Goal: Task Accomplishment & Management: Manage account settings

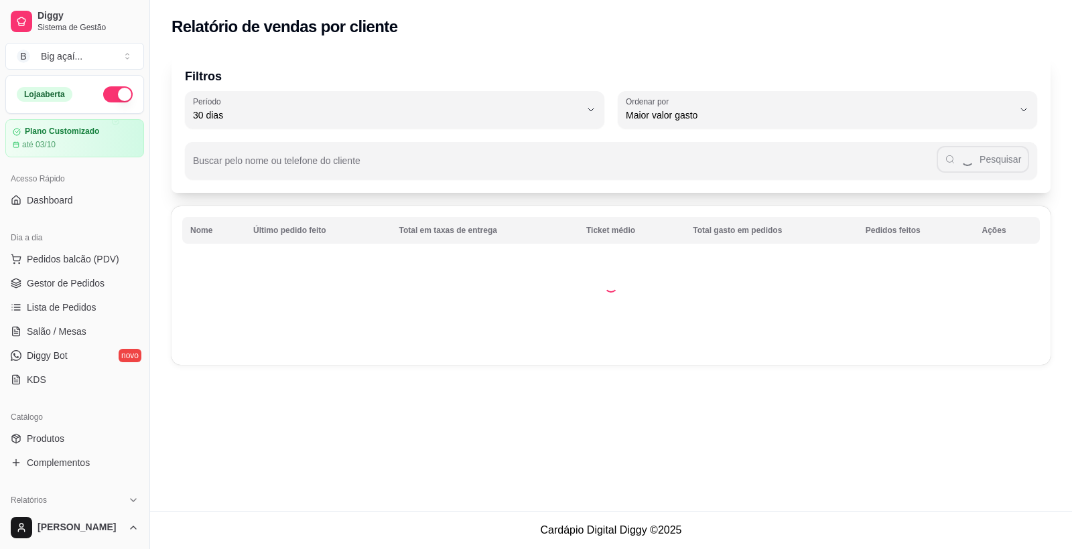
select select "30"
select select "HIGHEST_TOTAL_SPENT_WITH_ORDERS"
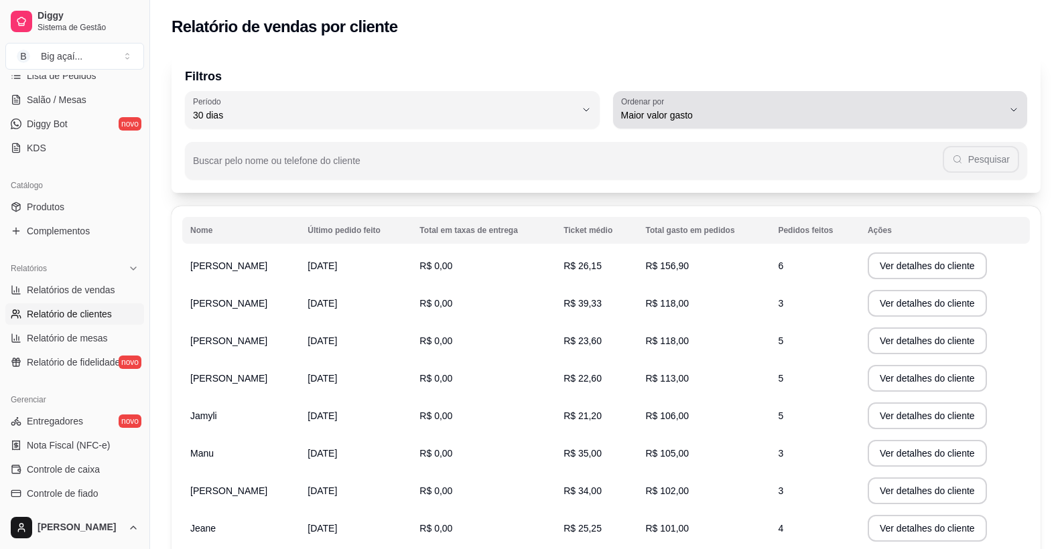
click at [653, 110] on span "Maior valor gasto" at bounding box center [812, 115] width 383 height 13
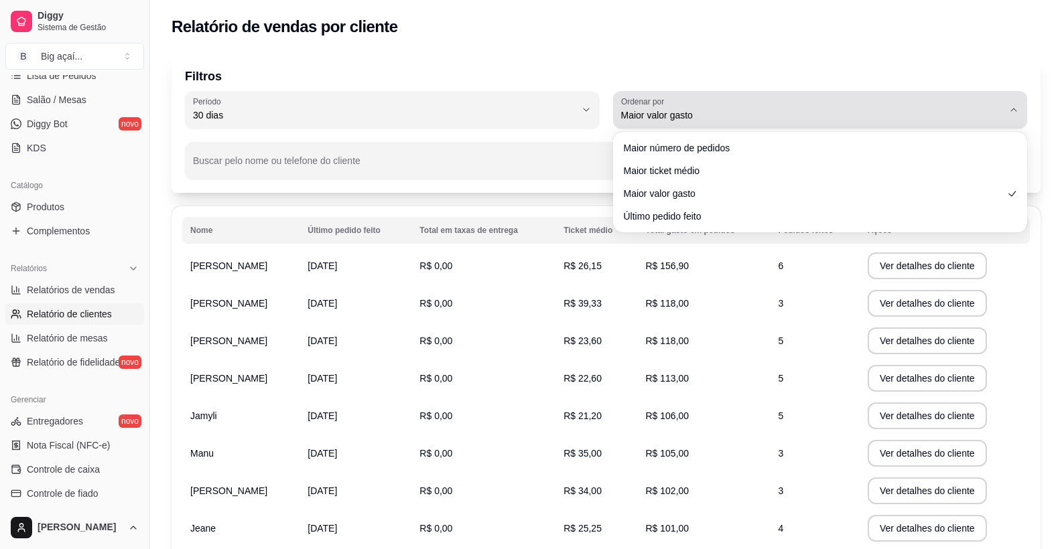
click at [655, 120] on span "Maior valor gasto" at bounding box center [812, 115] width 383 height 13
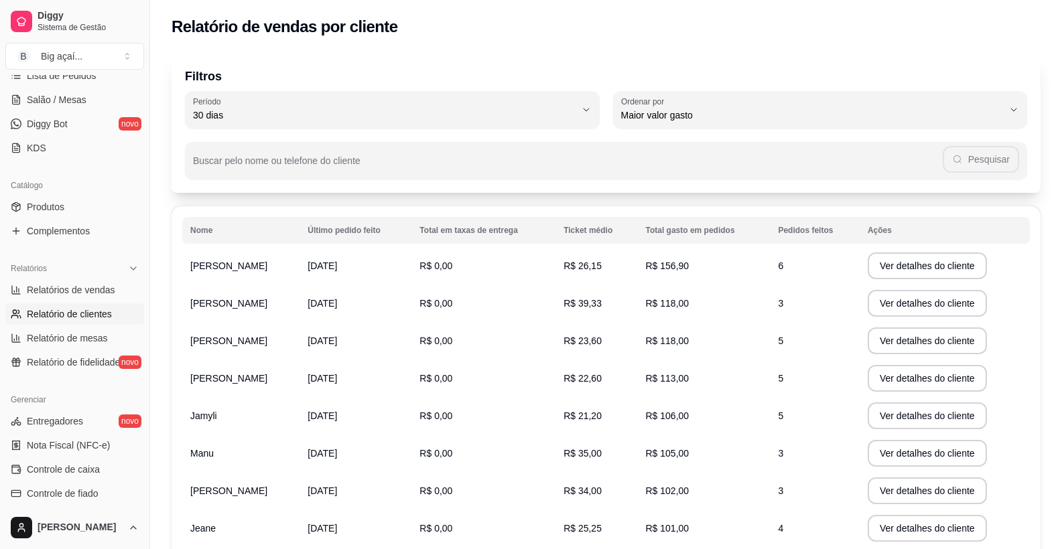
click at [537, 216] on div "Nome Último pedido feito Total em taxas de entrega Ticket médio Total gasto em …" at bounding box center [605, 419] width 869 height 427
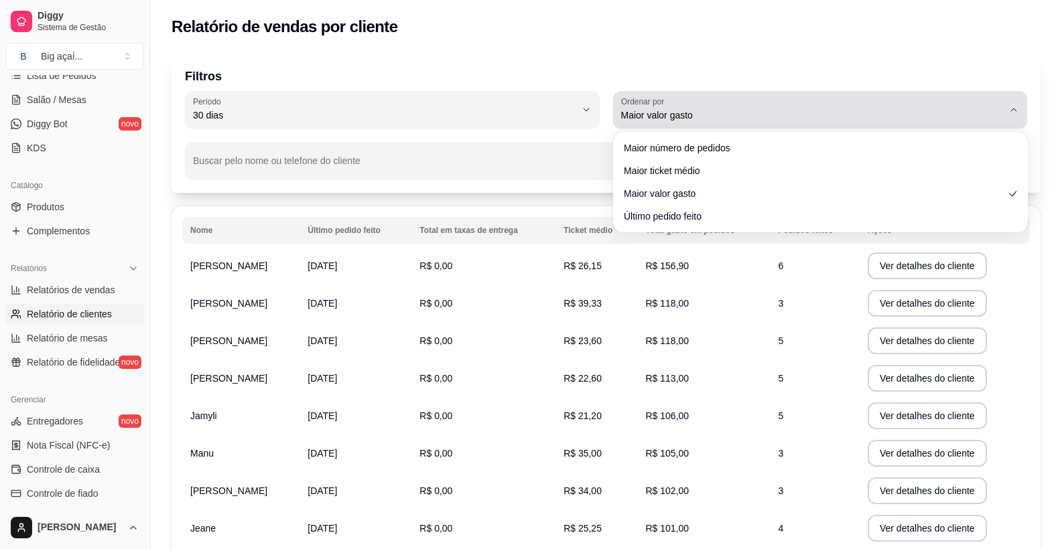
click at [638, 107] on div "Maior valor gasto" at bounding box center [812, 109] width 383 height 27
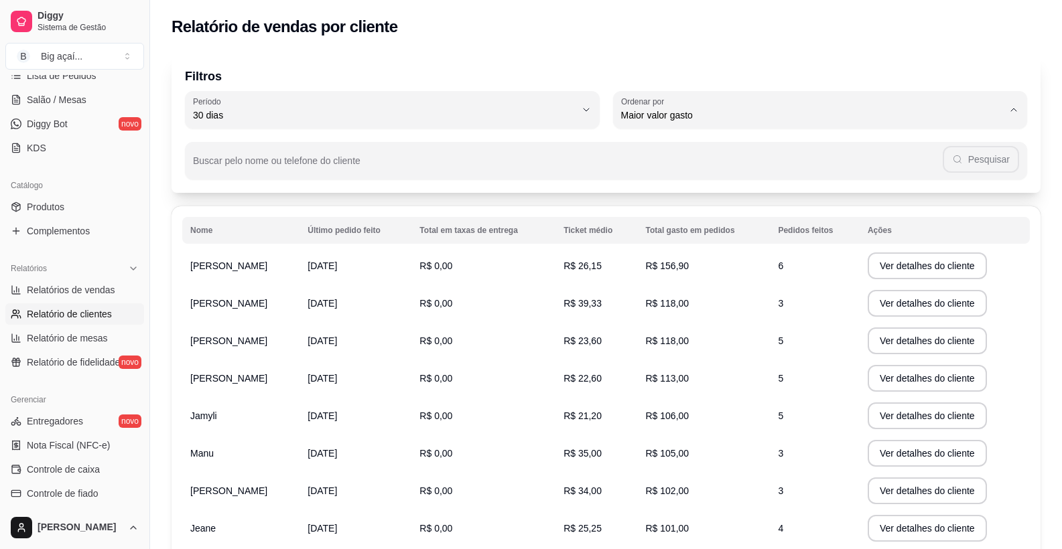
click at [653, 151] on span "Maior número de pedidos" at bounding box center [813, 147] width 364 height 13
type input "HIGHEST_ORDER_COUNT"
select select "HIGHEST_ORDER_COUNT"
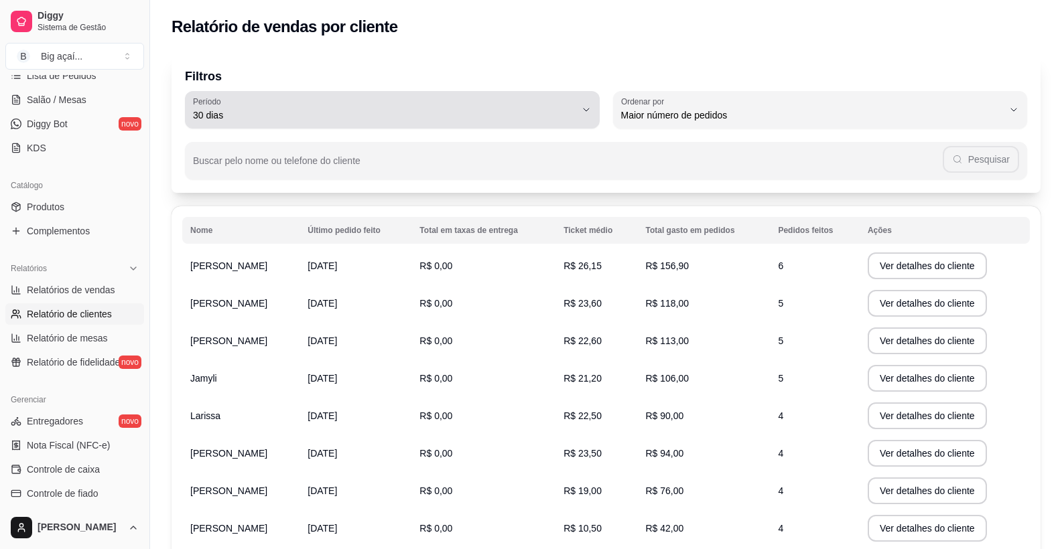
click at [453, 124] on button "Período 30 dias" at bounding box center [392, 110] width 415 height 38
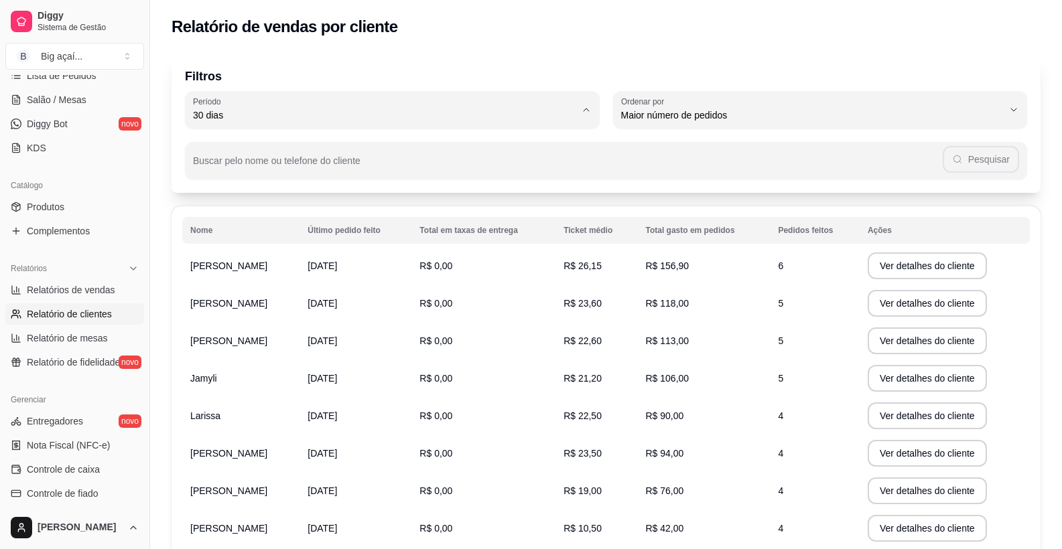
click at [320, 285] on span "60 dias" at bounding box center [386, 278] width 364 height 13
type input "60"
select select "60"
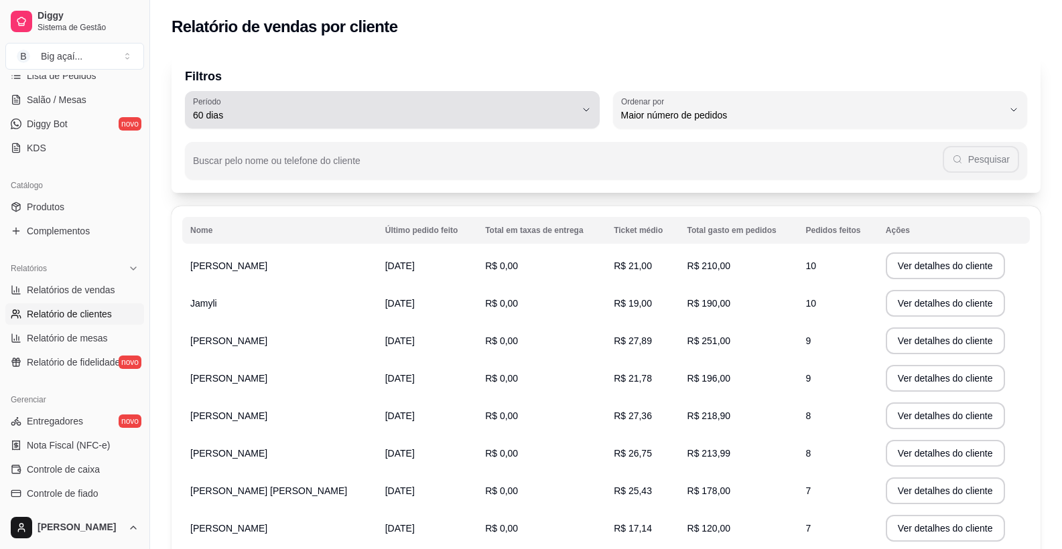
click at [354, 105] on div "60 dias" at bounding box center [384, 109] width 383 height 27
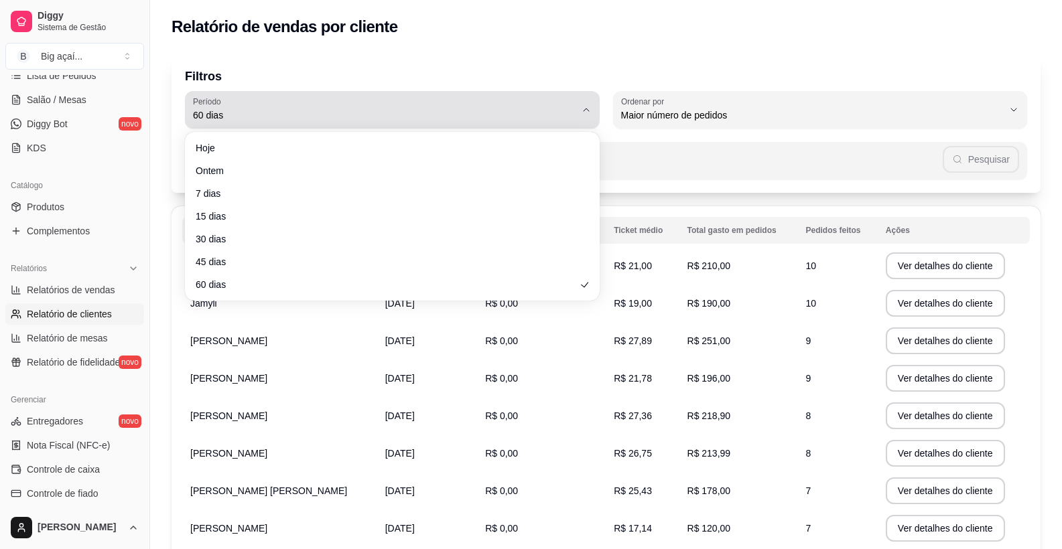
click at [354, 105] on div "60 dias" at bounding box center [384, 109] width 383 height 27
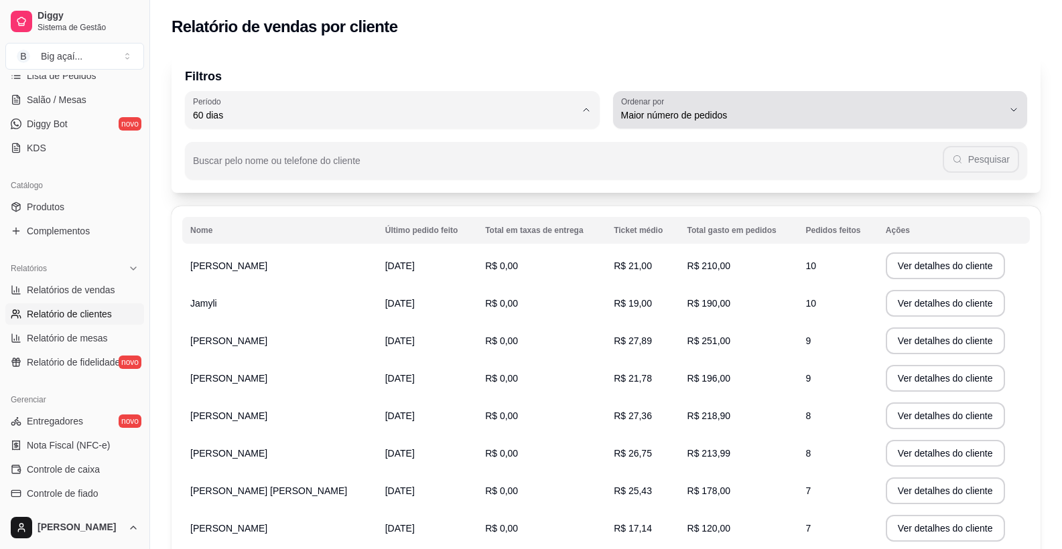
click at [705, 109] on span "Maior número de pedidos" at bounding box center [812, 115] width 383 height 13
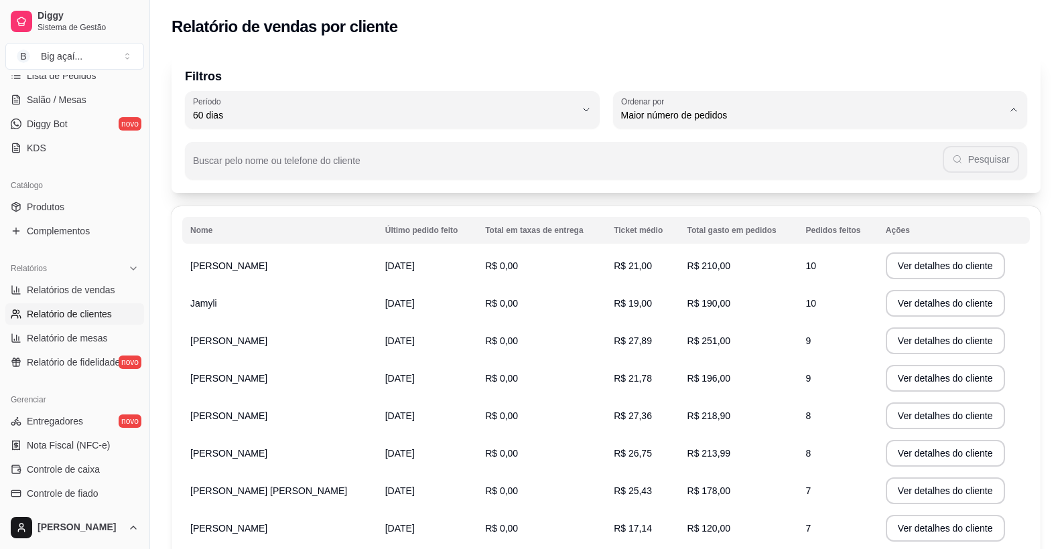
click at [677, 186] on li "Maior valor gasto" at bounding box center [819, 191] width 387 height 21
type input "HIGHEST_TOTAL_SPENT_WITH_ORDERS"
select select "HIGHEST_TOTAL_SPENT_WITH_ORDERS"
click at [900, 268] on button "Ver detalhes do cliente" at bounding box center [945, 266] width 115 height 26
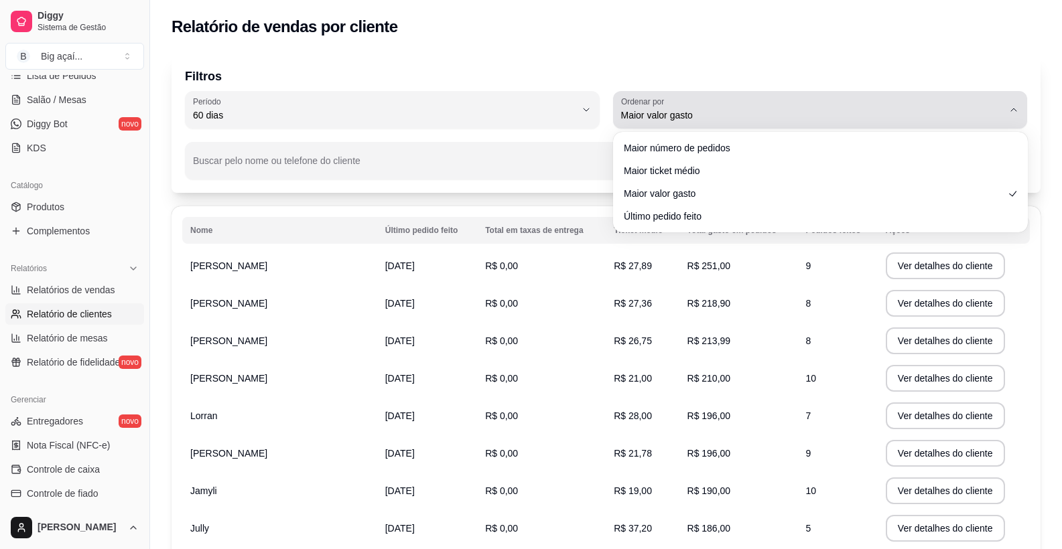
click at [634, 123] on button "Ordenar por Maior valor gasto" at bounding box center [820, 110] width 415 height 38
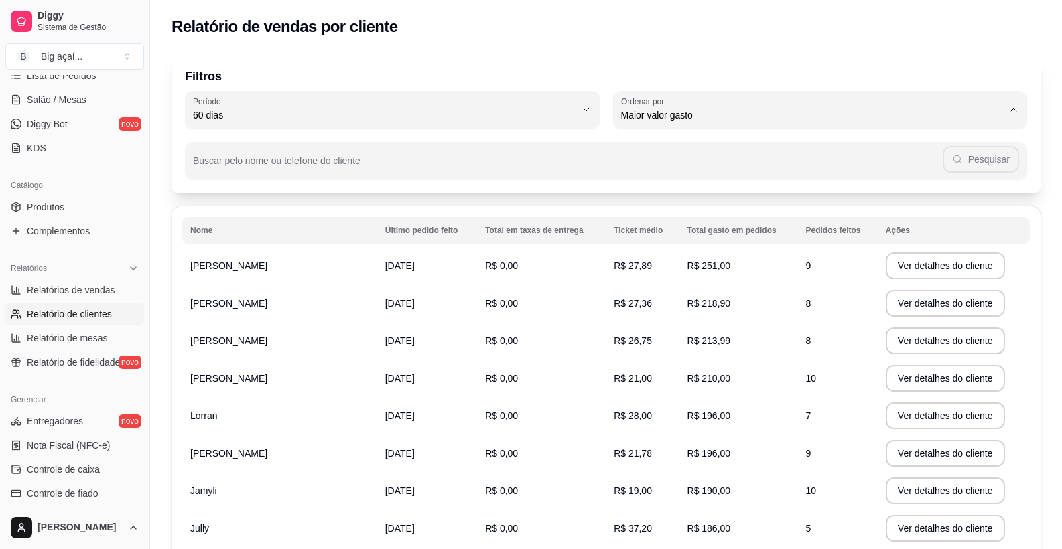
click at [674, 148] on span "Maior número de pedidos" at bounding box center [813, 147] width 364 height 13
type input "HIGHEST_ORDER_COUNT"
select select "HIGHEST_ORDER_COUNT"
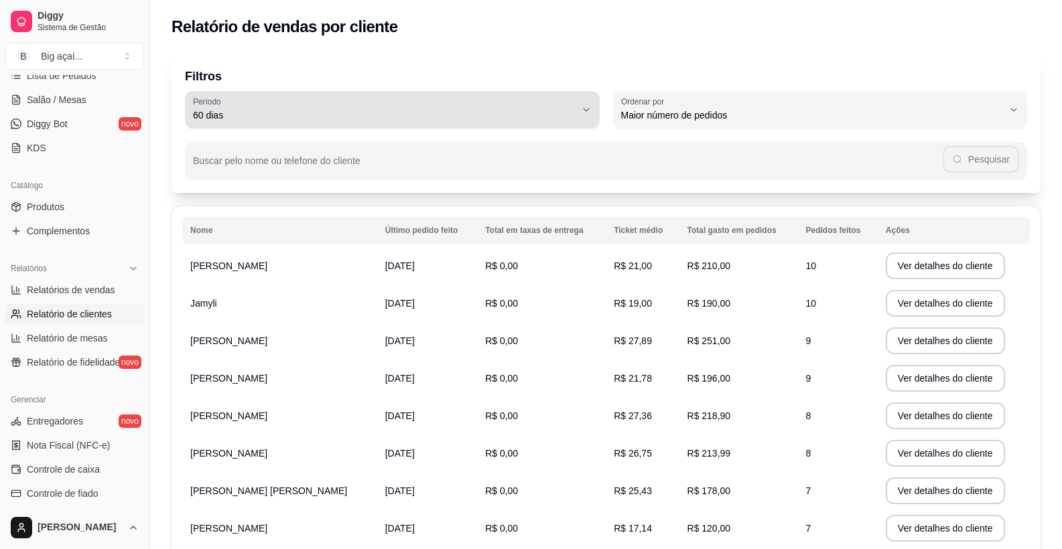
click at [582, 99] on button "Período 60 dias" at bounding box center [392, 110] width 415 height 38
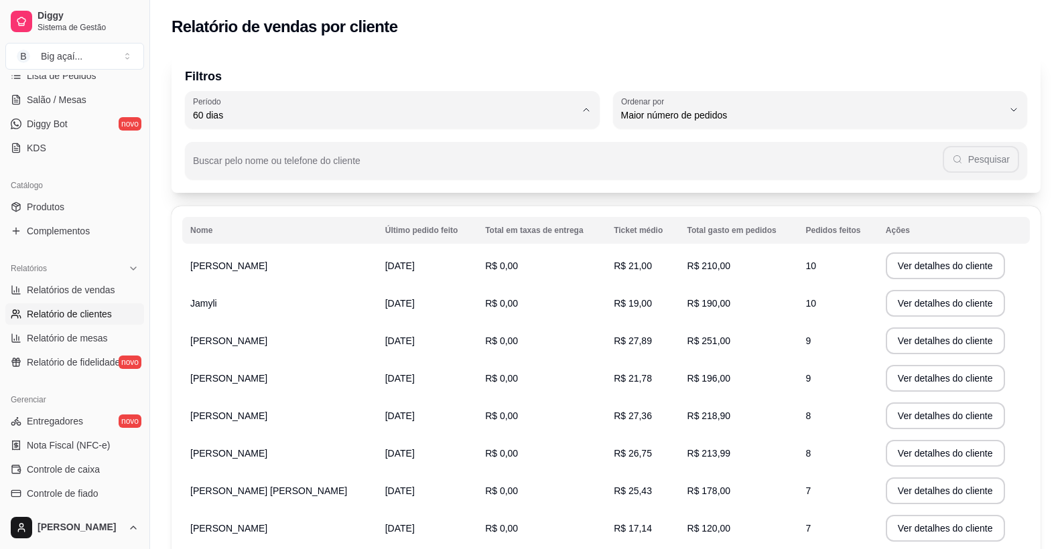
click at [372, 230] on li "30 dias" at bounding box center [391, 234] width 387 height 21
type input "30"
select select "30"
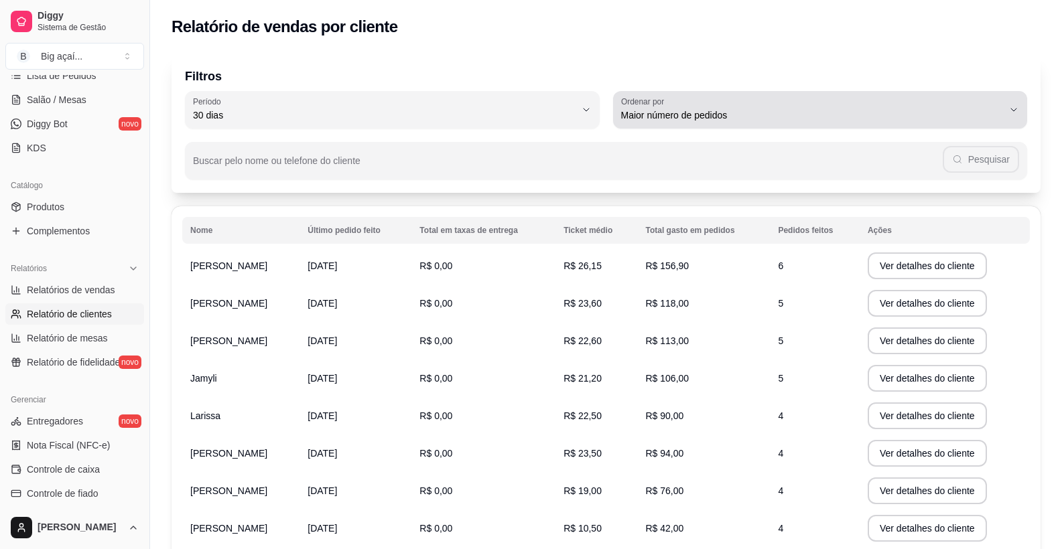
click at [671, 104] on div "Maior número de pedidos" at bounding box center [812, 109] width 383 height 27
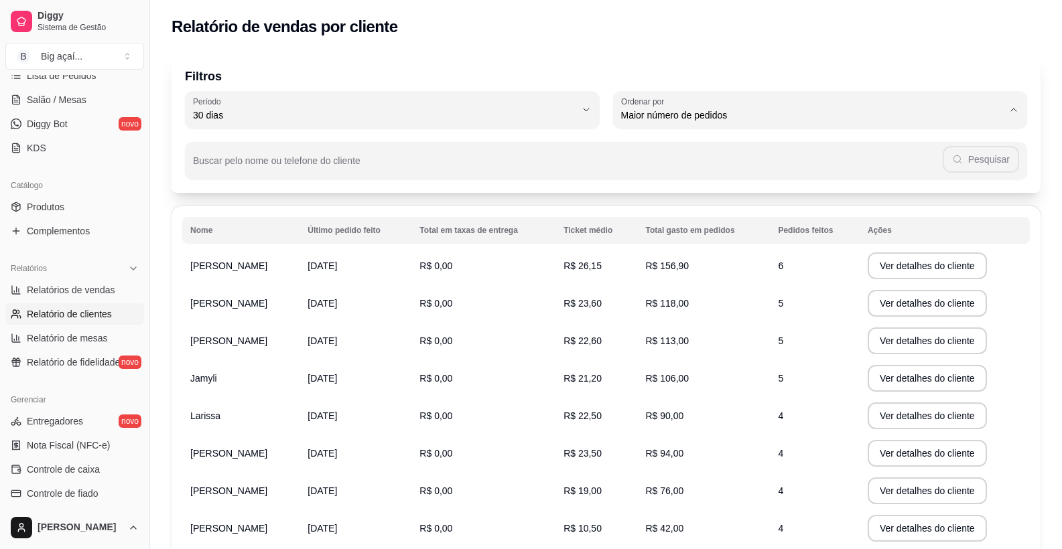
click at [665, 176] on span "Maior ticket médio" at bounding box center [813, 169] width 364 height 13
type input "HIGHEST_AVERAGE_TICKET"
select select "HIGHEST_AVERAGE_TICKET"
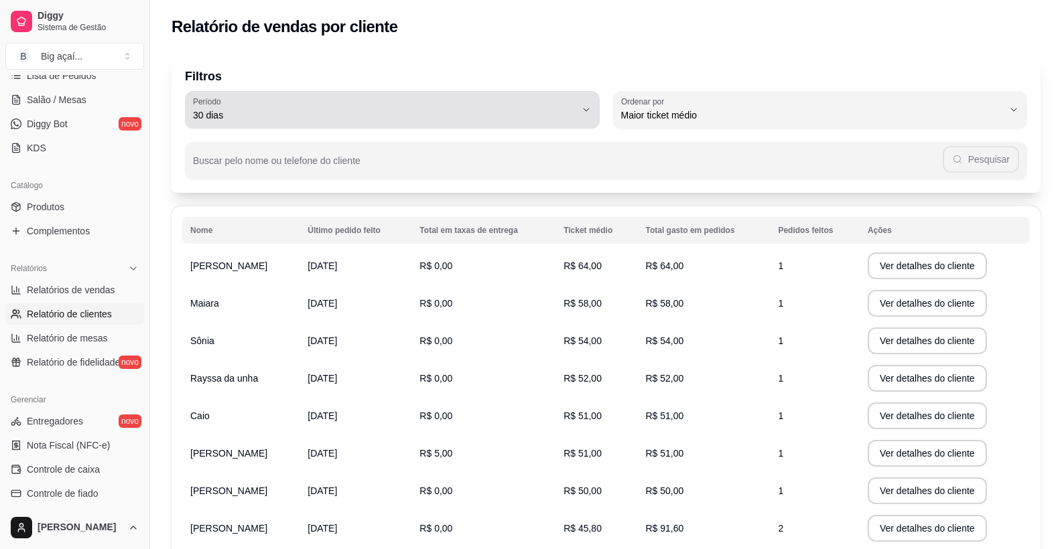
click at [523, 111] on span "30 dias" at bounding box center [384, 115] width 383 height 13
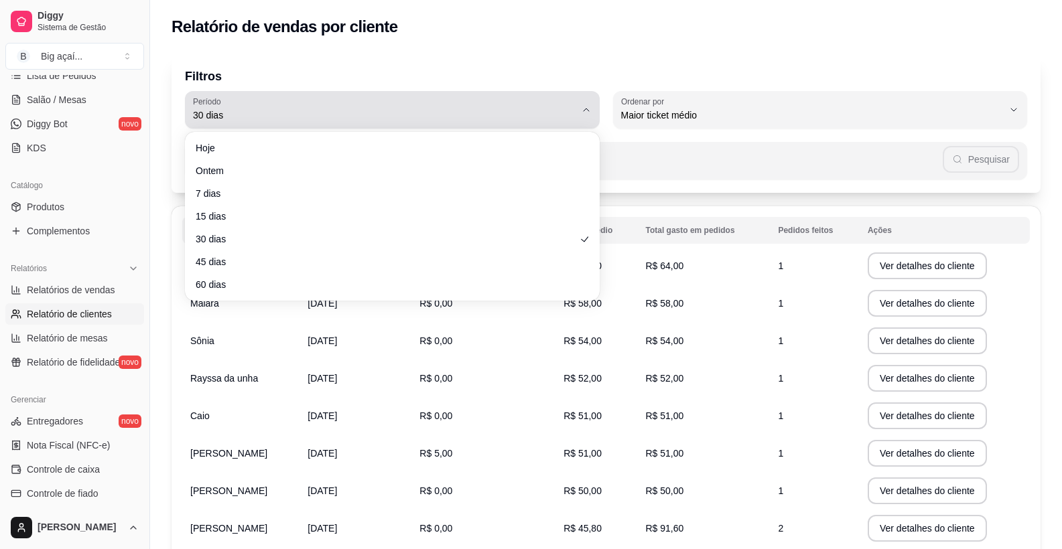
click at [528, 100] on div "30 dias" at bounding box center [384, 109] width 383 height 27
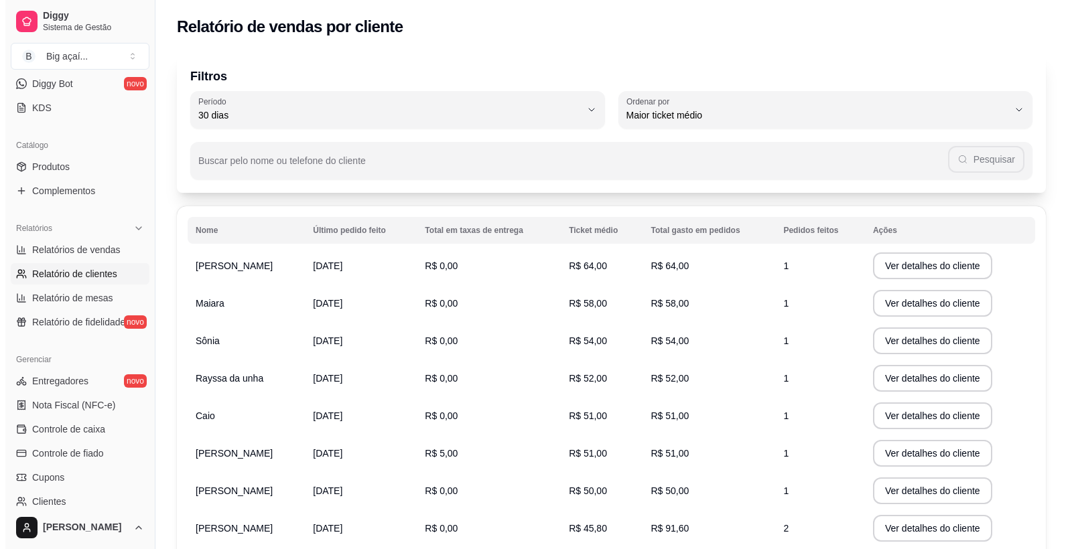
scroll to position [280, 0]
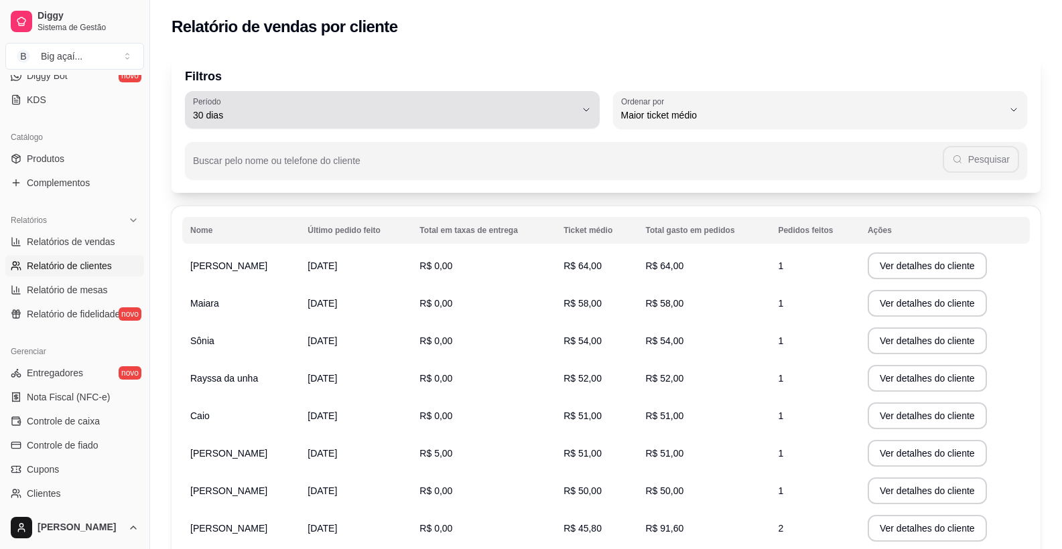
click at [325, 97] on div "30 dias" at bounding box center [384, 109] width 383 height 27
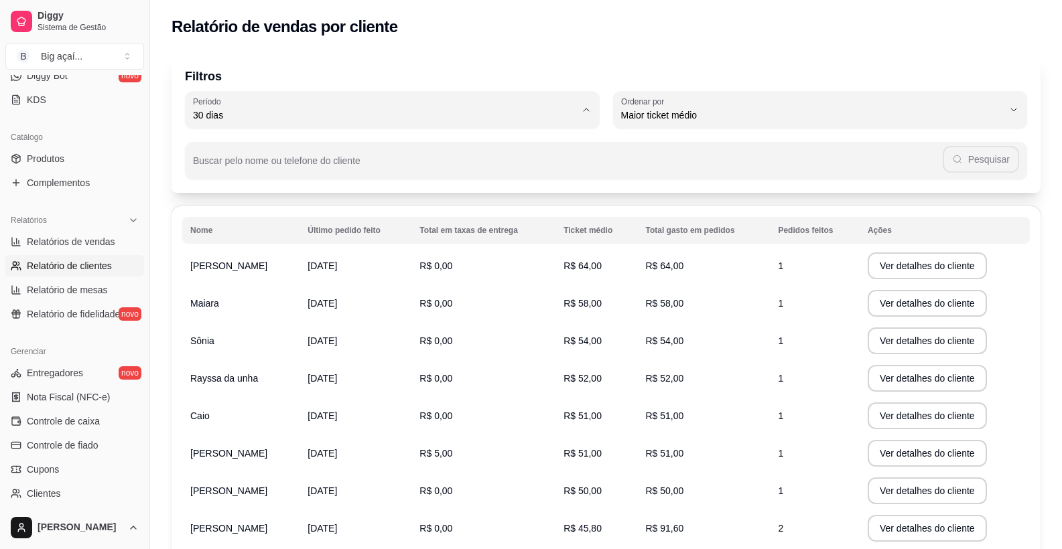
click at [224, 285] on span "60 dias" at bounding box center [386, 278] width 364 height 13
type input "60"
select select "60"
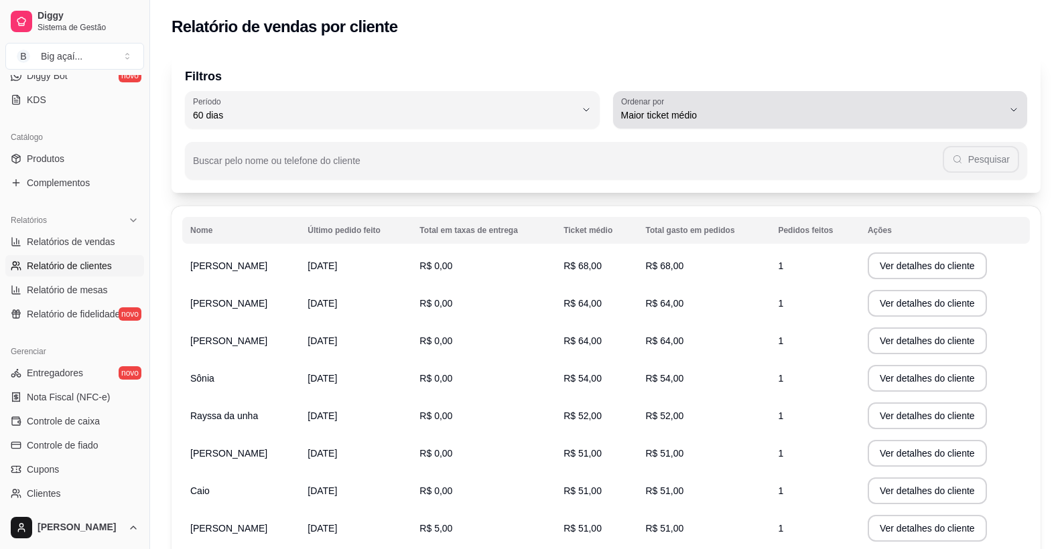
click at [784, 109] on span "Maior ticket médio" at bounding box center [812, 115] width 383 height 13
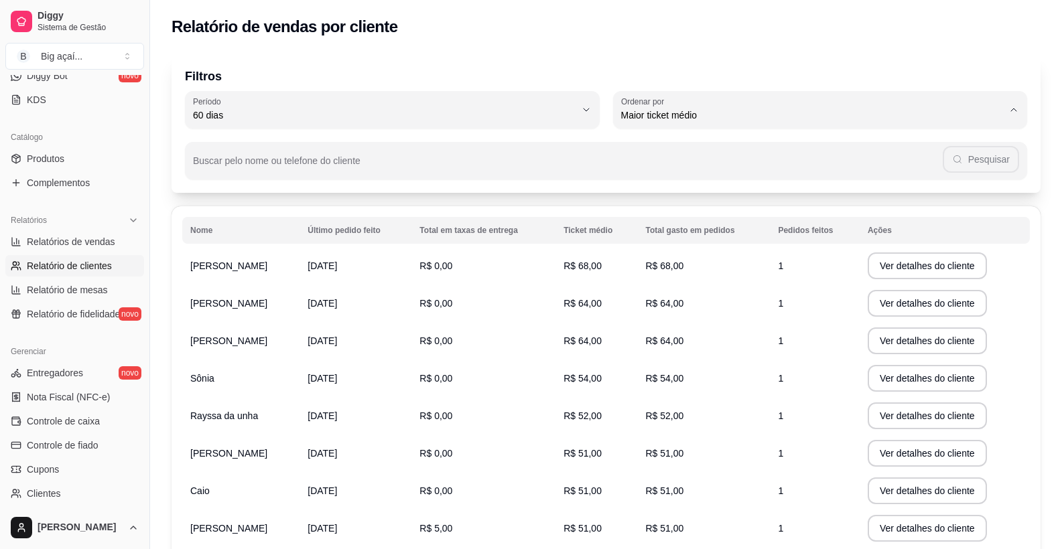
click at [676, 145] on span "Maior número de pedidos" at bounding box center [813, 147] width 364 height 13
type input "HIGHEST_ORDER_COUNT"
select select "HIGHEST_ORDER_COUNT"
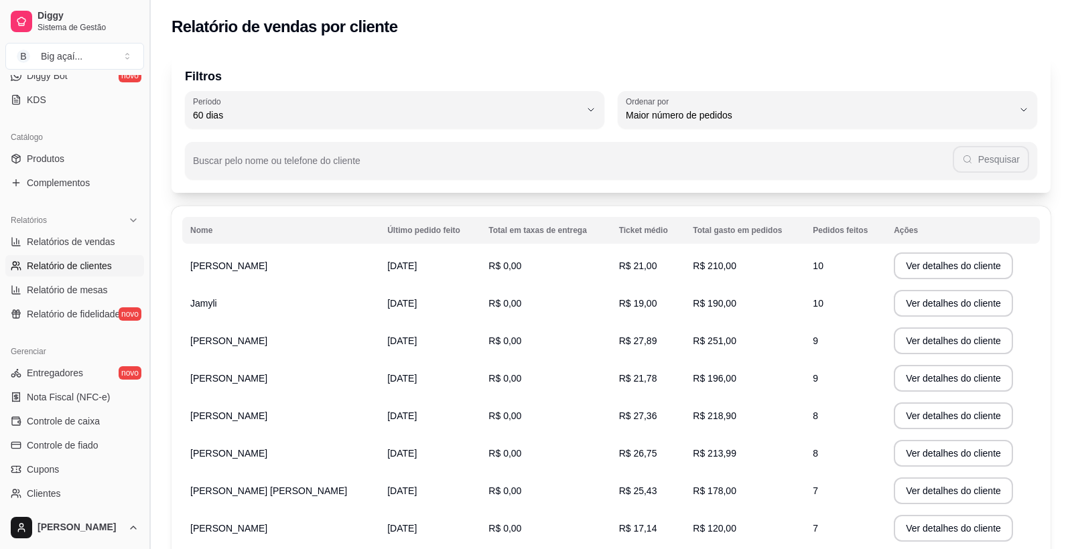
click at [145, 254] on button "Toggle Sidebar" at bounding box center [149, 274] width 11 height 549
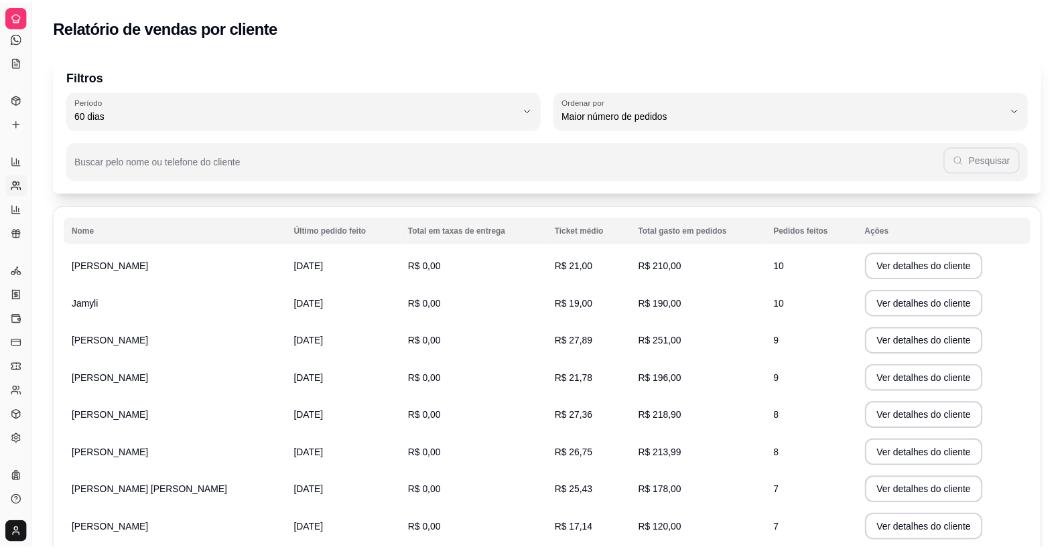
scroll to position [145, 0]
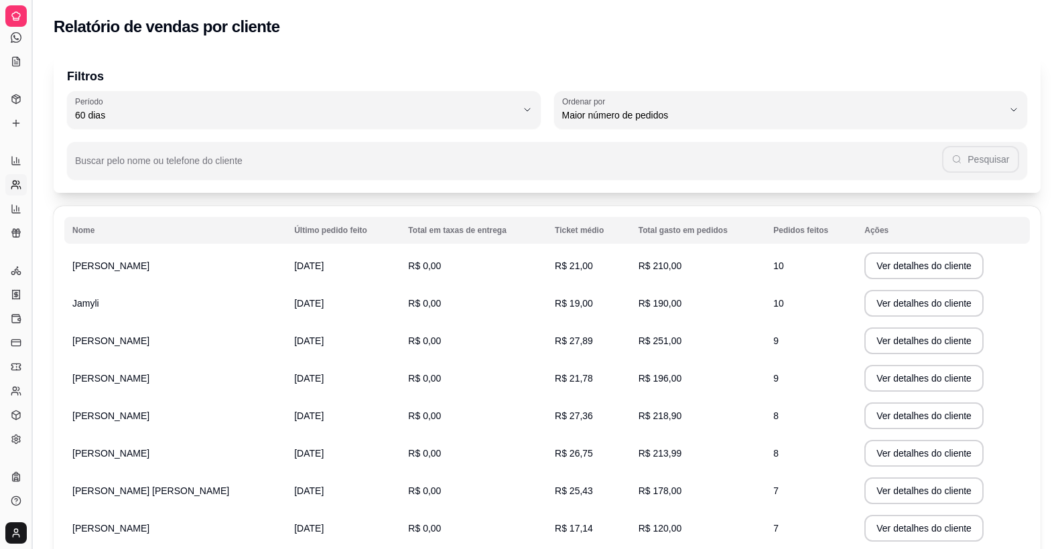
click at [31, 247] on button "Toggle Sidebar" at bounding box center [31, 274] width 11 height 549
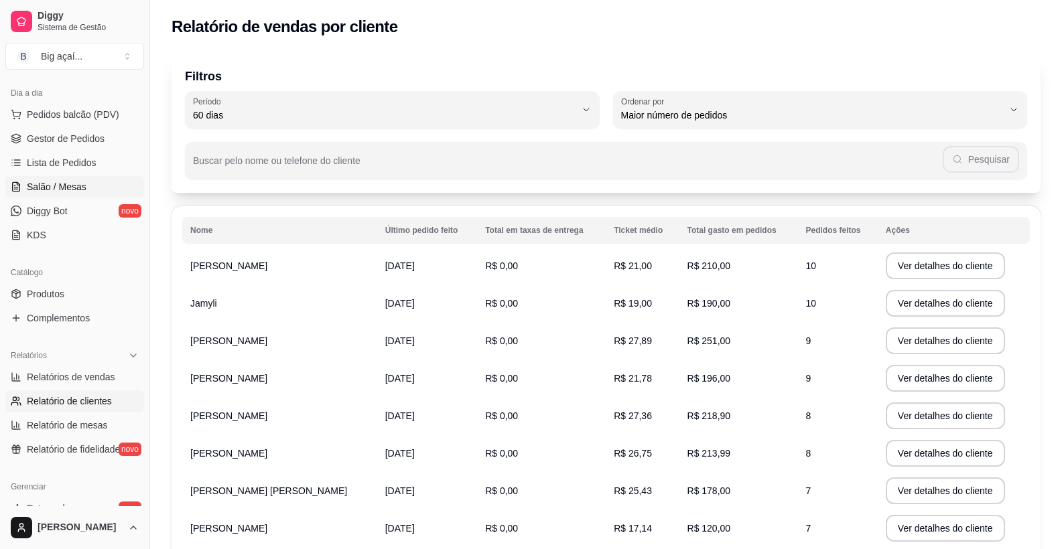
scroll to position [135, 0]
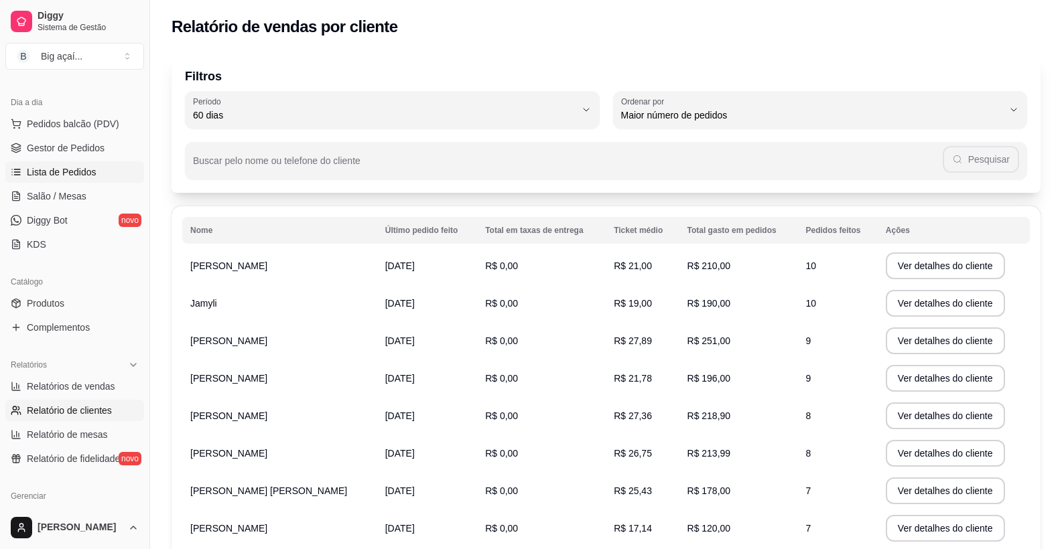
click at [53, 169] on span "Lista de Pedidos" at bounding box center [62, 171] width 70 height 13
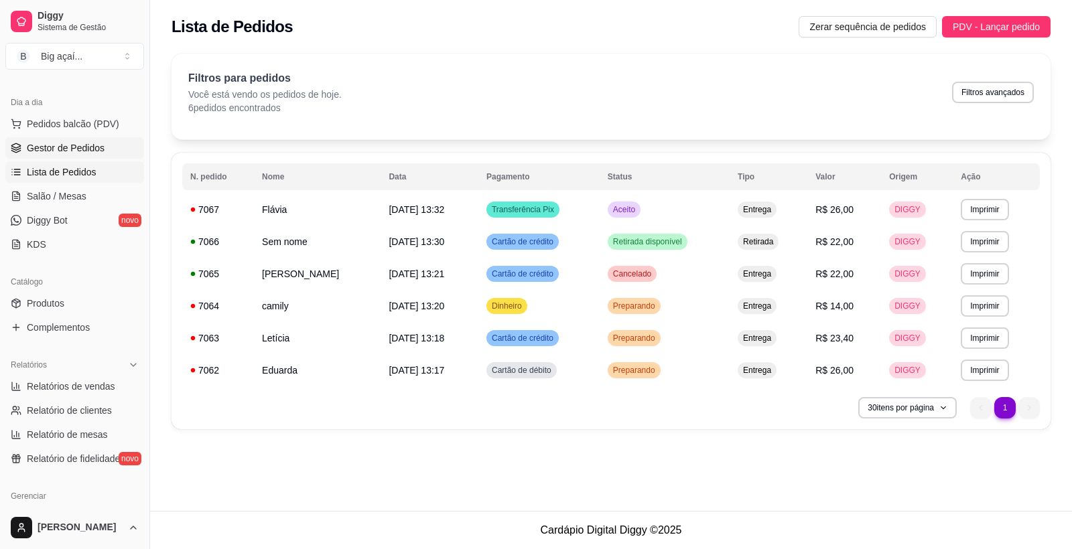
click at [57, 149] on span "Gestor de Pedidos" at bounding box center [66, 147] width 78 height 13
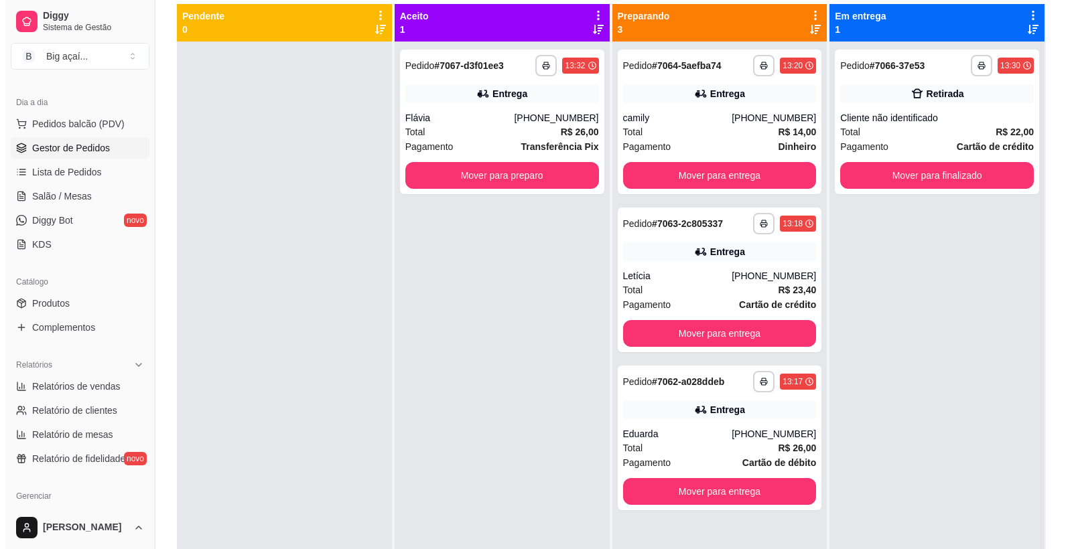
scroll to position [204, 0]
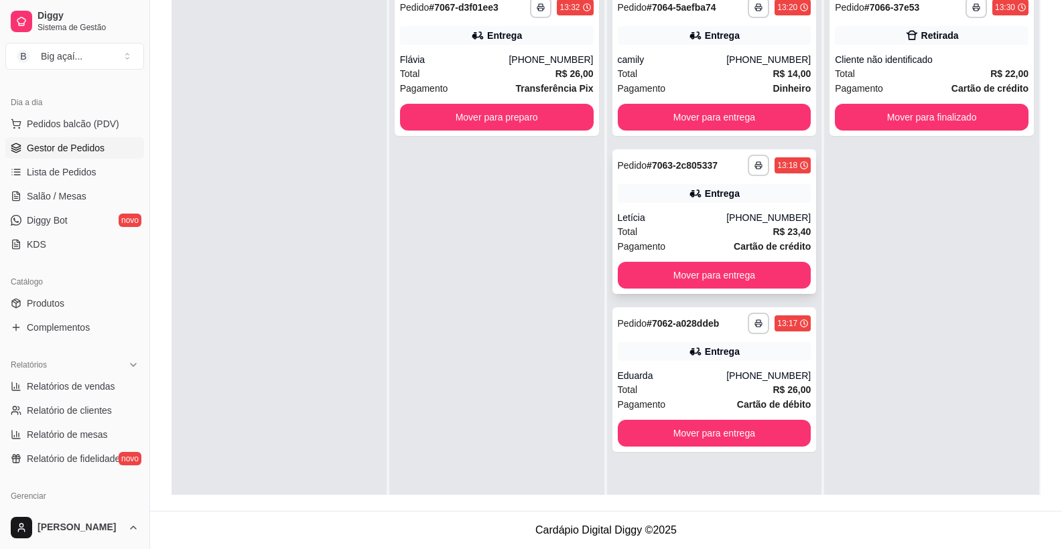
click at [635, 218] on div "Letícia" at bounding box center [672, 217] width 109 height 13
click at [698, 372] on div "Eduarda" at bounding box center [672, 375] width 109 height 13
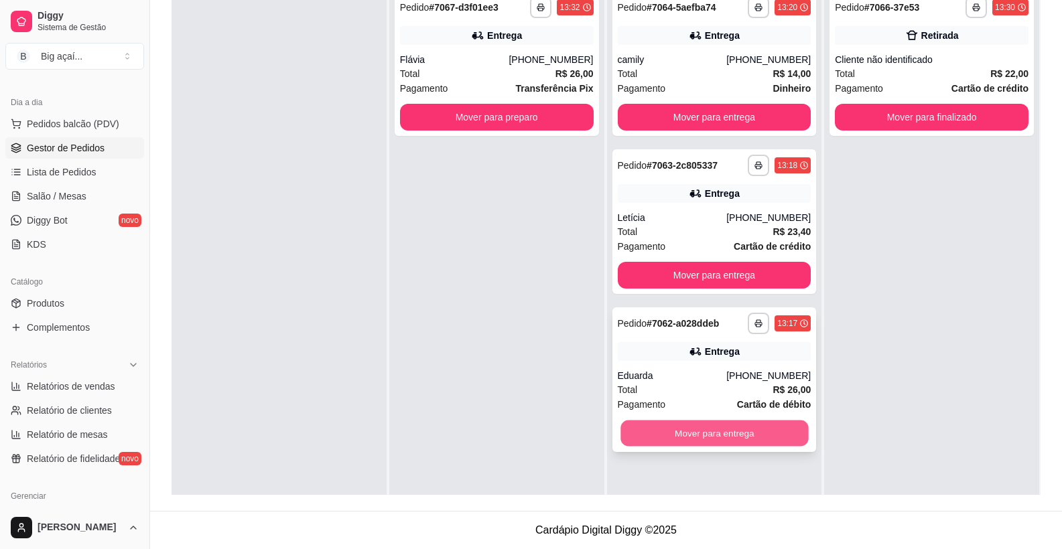
click at [687, 431] on button "Mover para entrega" at bounding box center [714, 434] width 188 height 26
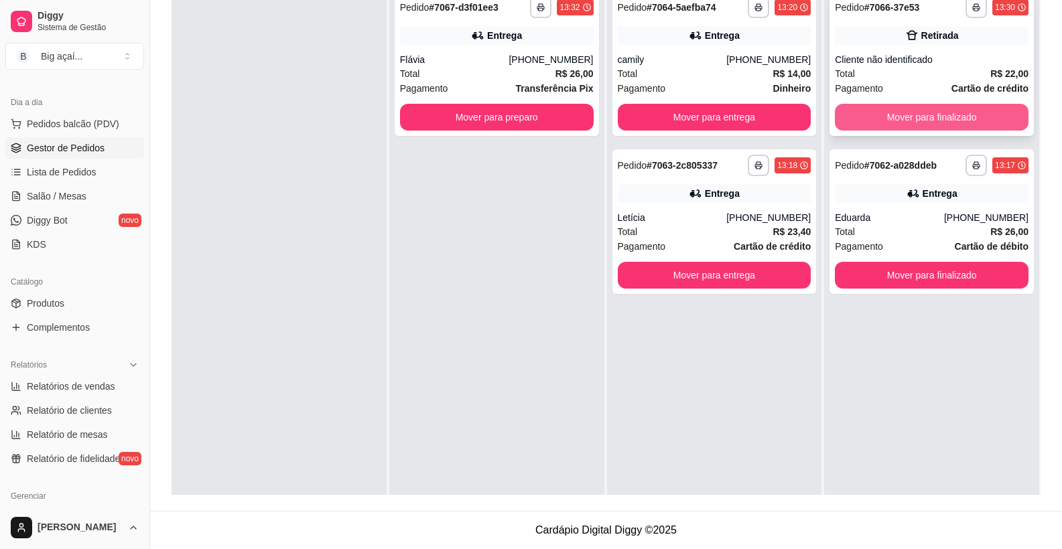
click at [949, 127] on button "Mover para finalizado" at bounding box center [932, 117] width 194 height 27
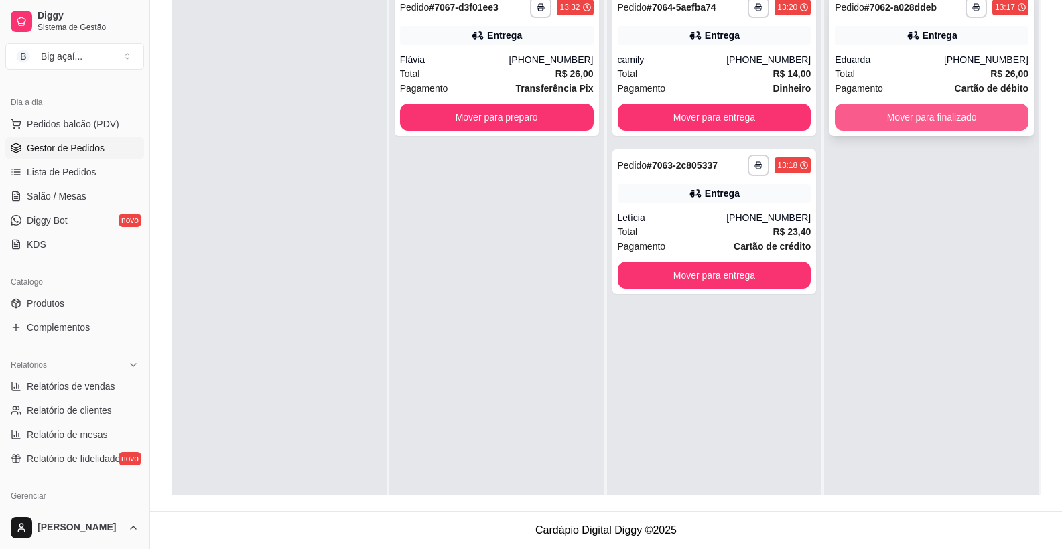
click at [935, 129] on button "Mover para finalizado" at bounding box center [932, 117] width 194 height 27
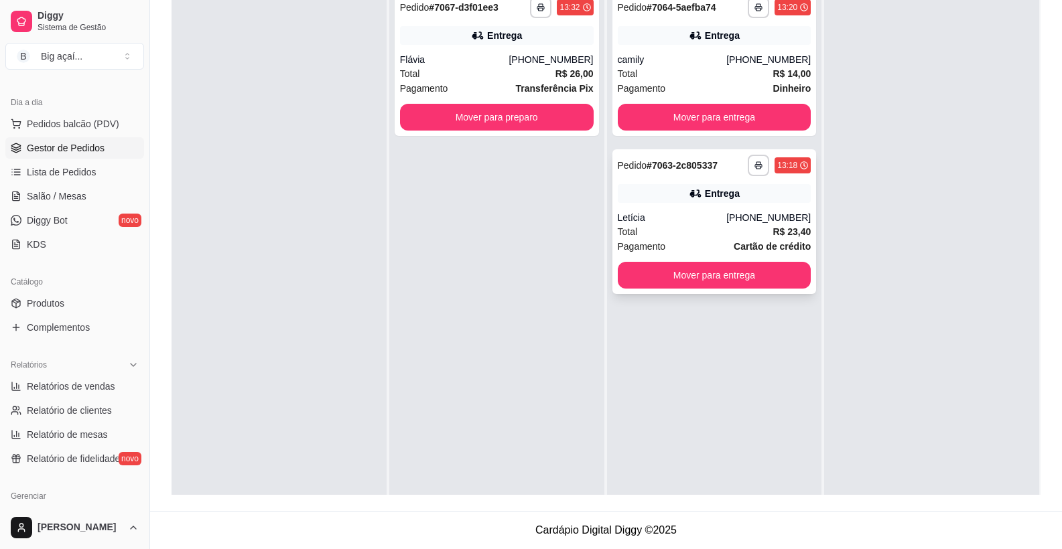
click at [677, 179] on div "**********" at bounding box center [714, 221] width 204 height 145
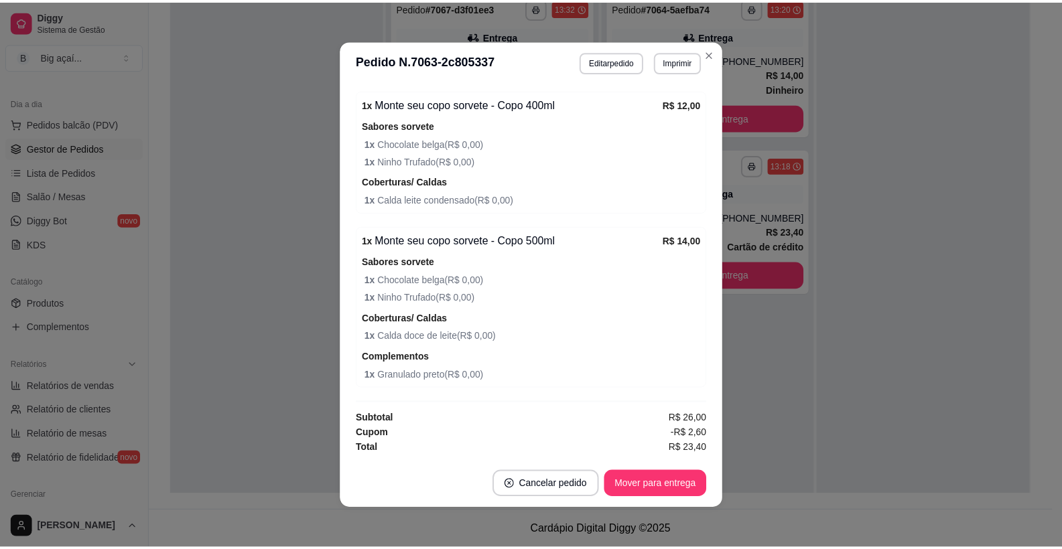
scroll to position [354, 0]
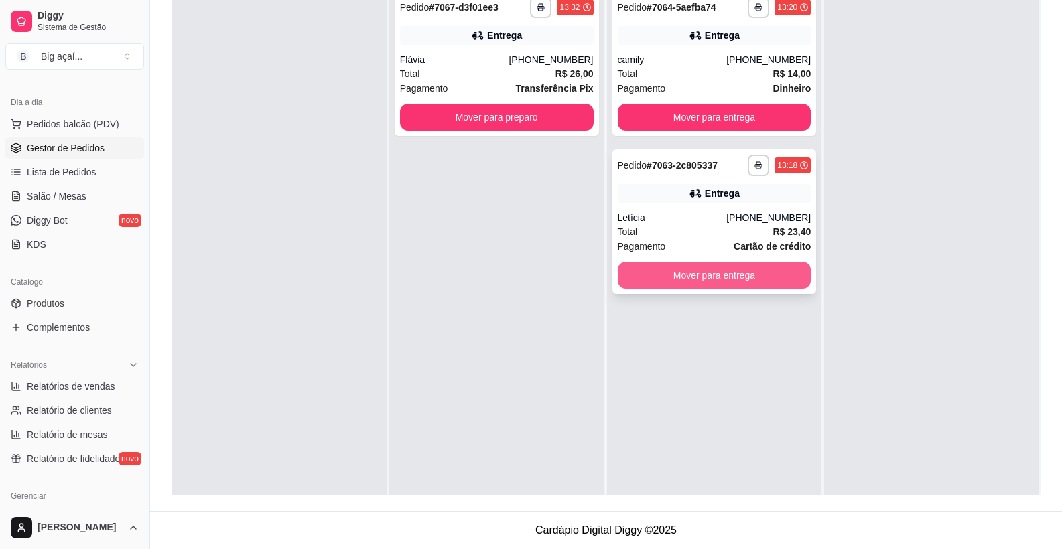
click at [715, 175] on div "**********" at bounding box center [715, 165] width 194 height 21
click at [754, 269] on button "Mover para entrega" at bounding box center [714, 276] width 188 height 26
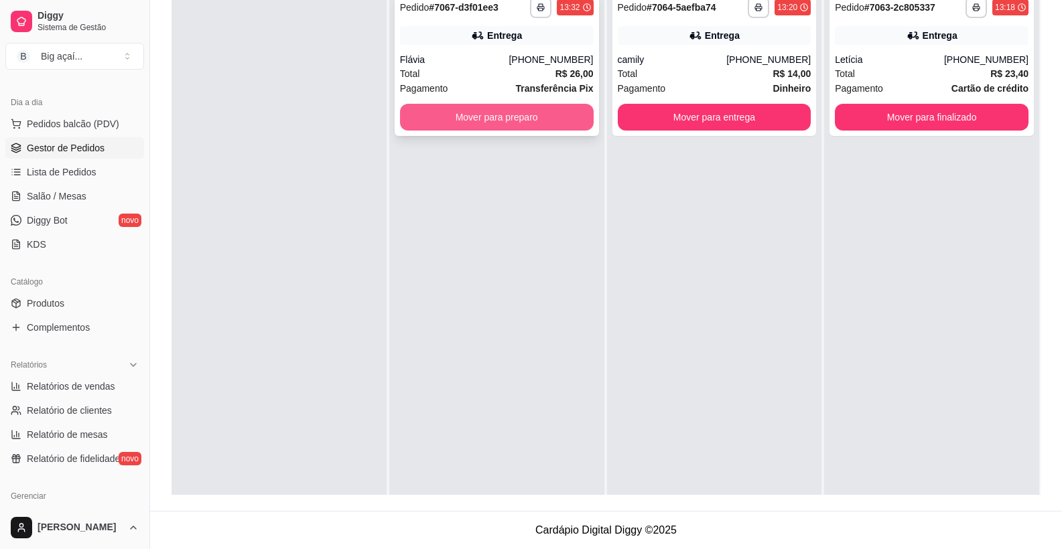
click at [540, 126] on button "Mover para preparo" at bounding box center [497, 117] width 194 height 27
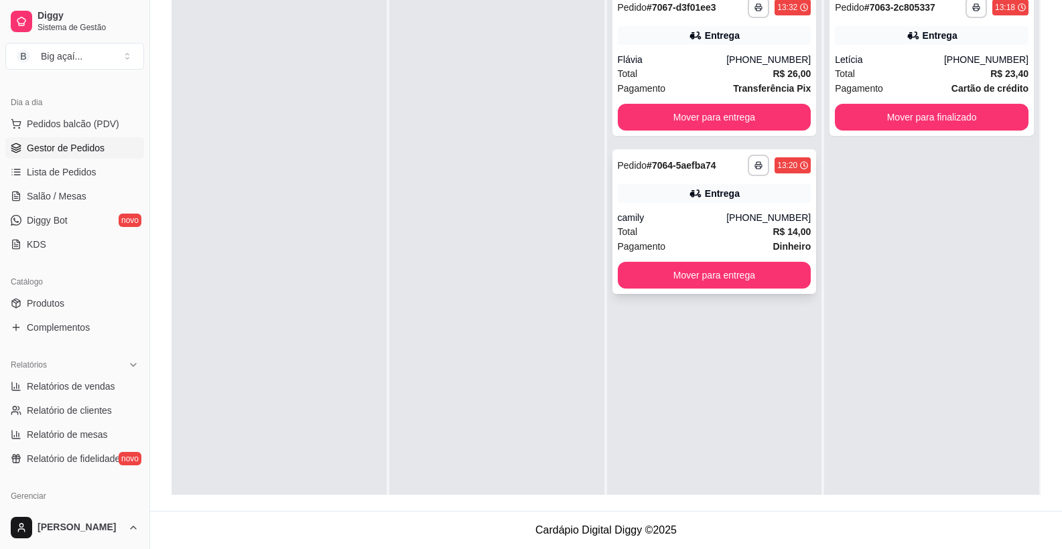
click at [715, 224] on div "camily" at bounding box center [672, 217] width 109 height 13
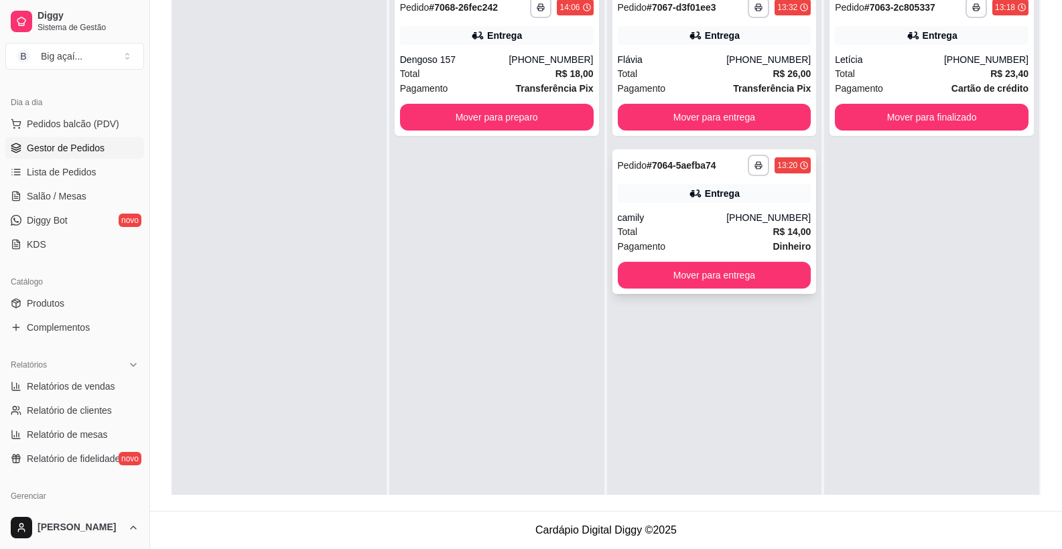
click at [753, 190] on div "Entrega" at bounding box center [715, 193] width 194 height 19
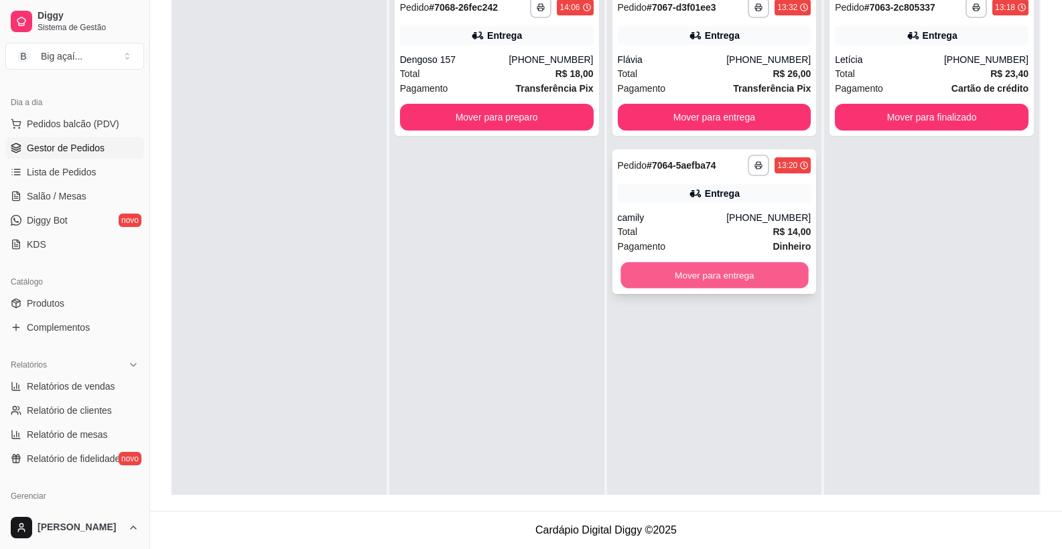
click at [721, 278] on button "Mover para entrega" at bounding box center [714, 276] width 188 height 26
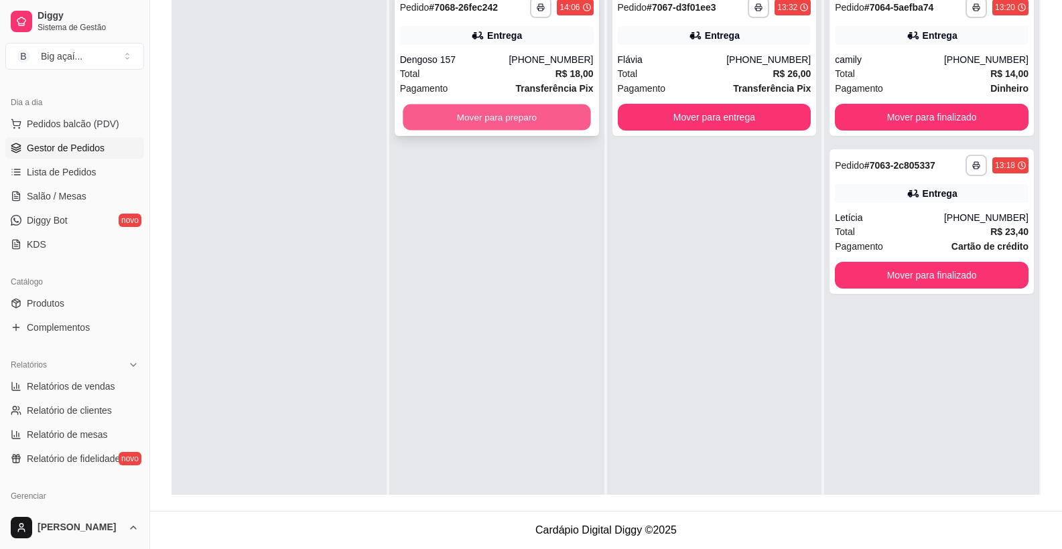
click at [543, 126] on button "Mover para preparo" at bounding box center [497, 118] width 188 height 26
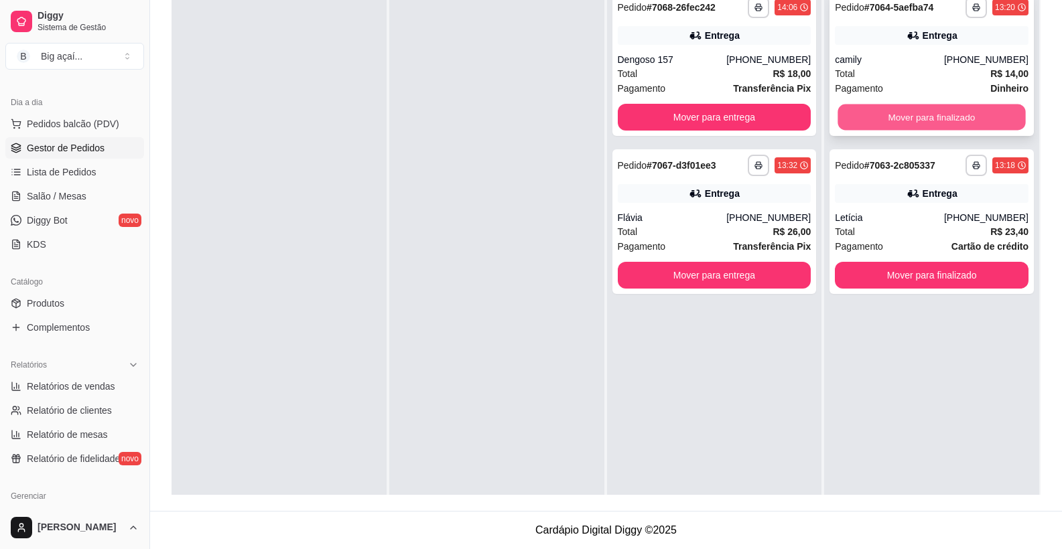
click at [940, 112] on button "Mover para finalizado" at bounding box center [932, 118] width 188 height 26
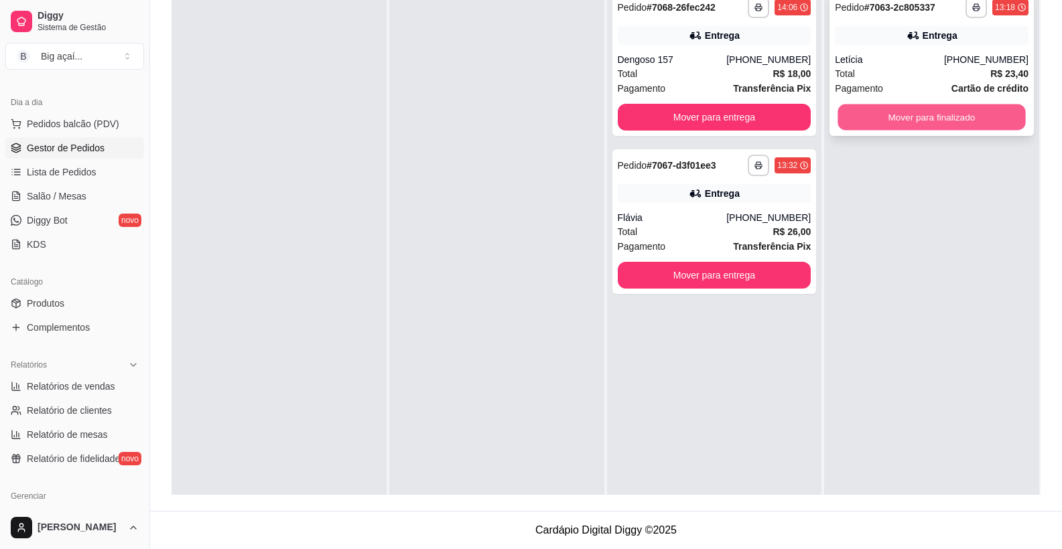
click at [979, 117] on button "Mover para finalizado" at bounding box center [932, 118] width 188 height 26
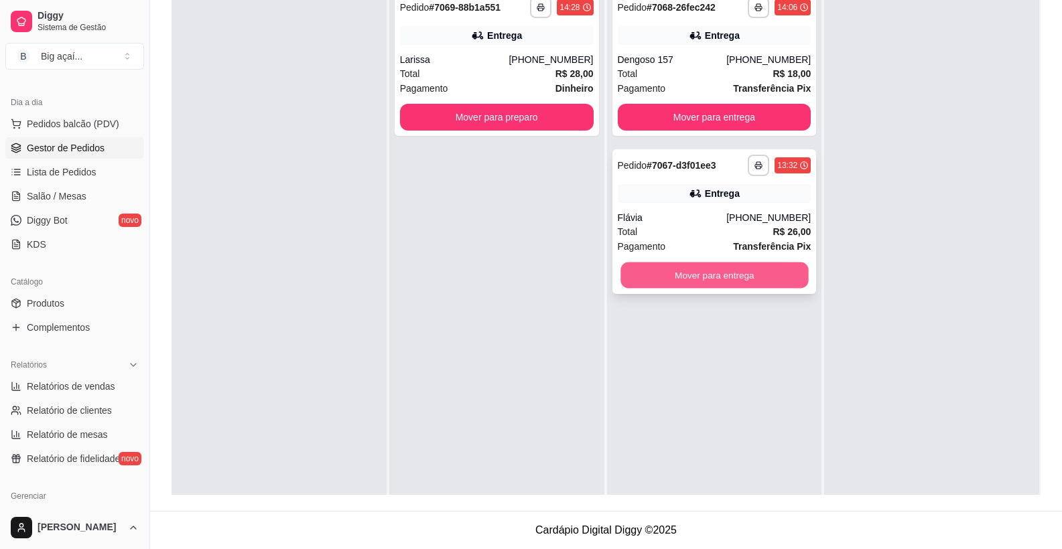
click at [728, 265] on button "Mover para entrega" at bounding box center [714, 276] width 188 height 26
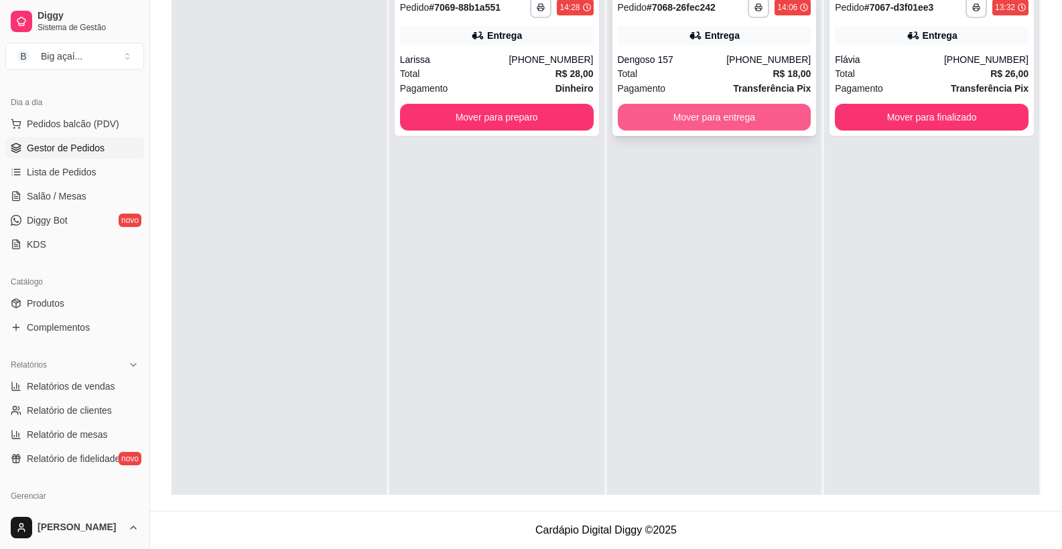
click at [711, 127] on button "Mover para entrega" at bounding box center [715, 117] width 194 height 27
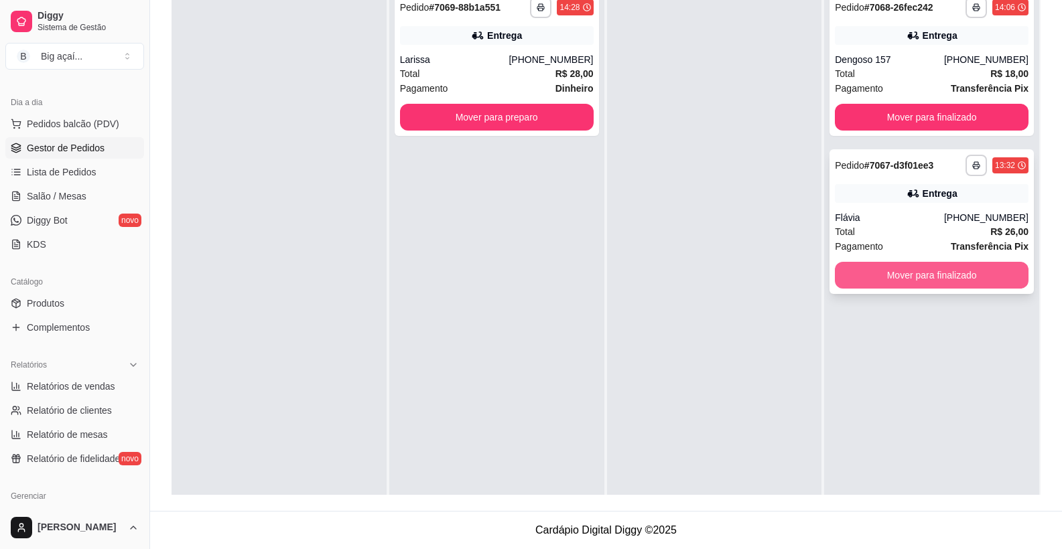
click at [878, 281] on button "Mover para finalizado" at bounding box center [932, 275] width 194 height 27
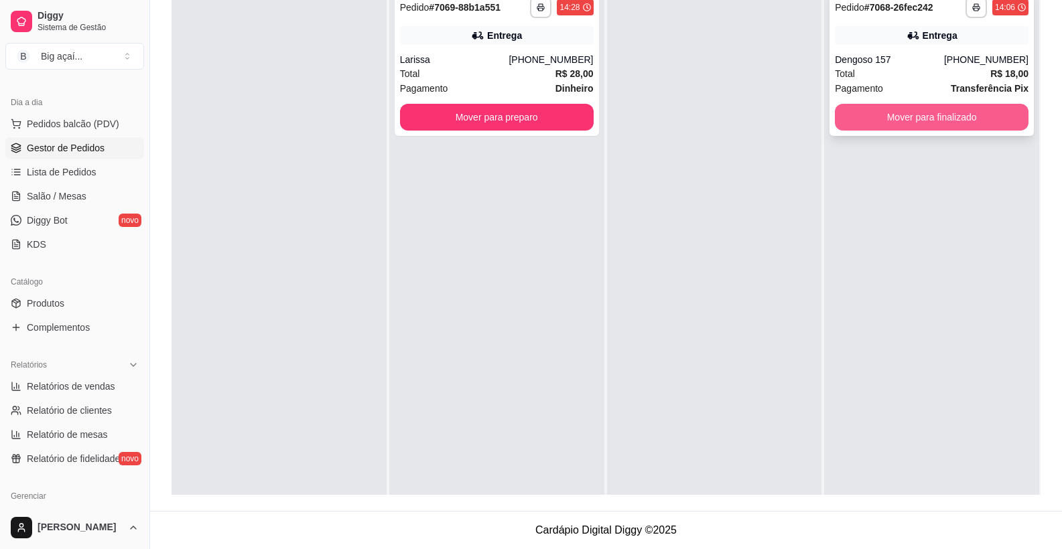
click at [900, 116] on button "Mover para finalizado" at bounding box center [932, 117] width 194 height 27
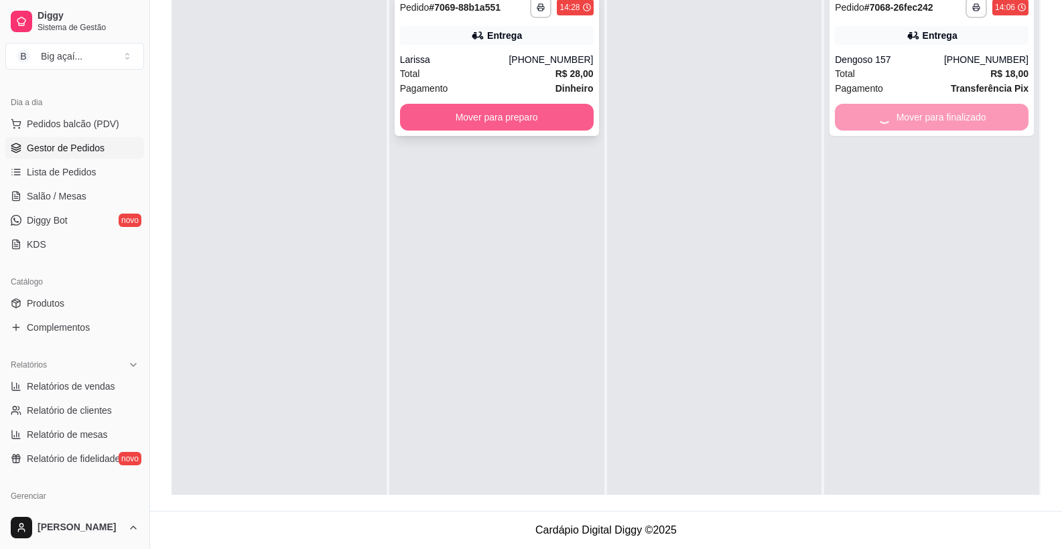
click at [427, 114] on button "Mover para preparo" at bounding box center [497, 117] width 194 height 27
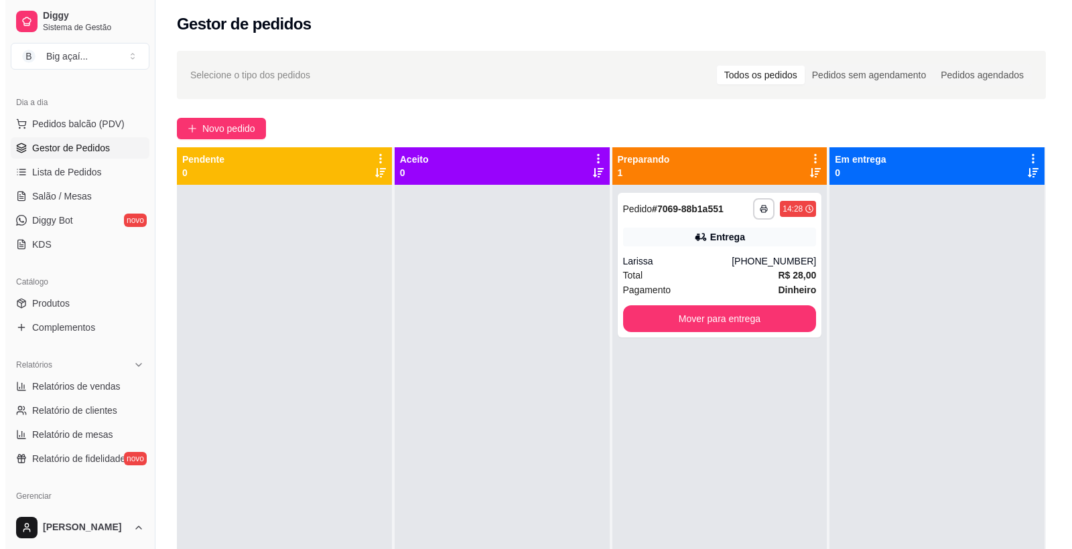
scroll to position [0, 0]
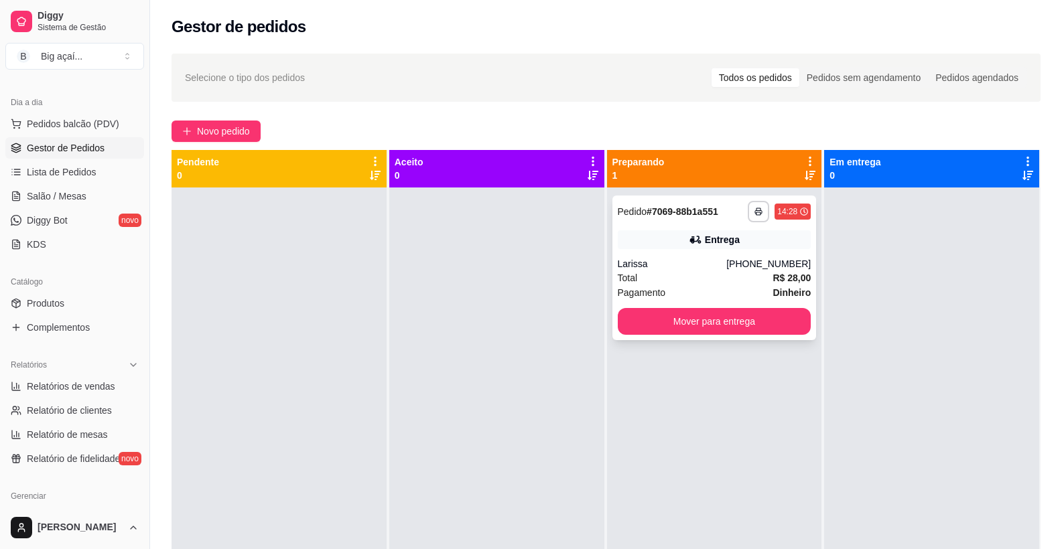
click at [728, 256] on div "**********" at bounding box center [714, 268] width 204 height 145
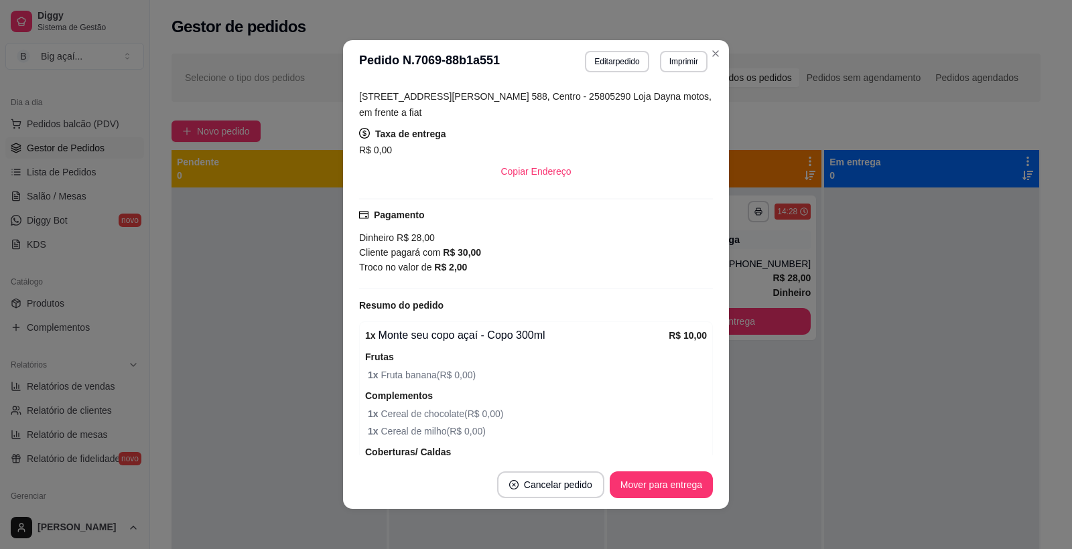
scroll to position [100, 0]
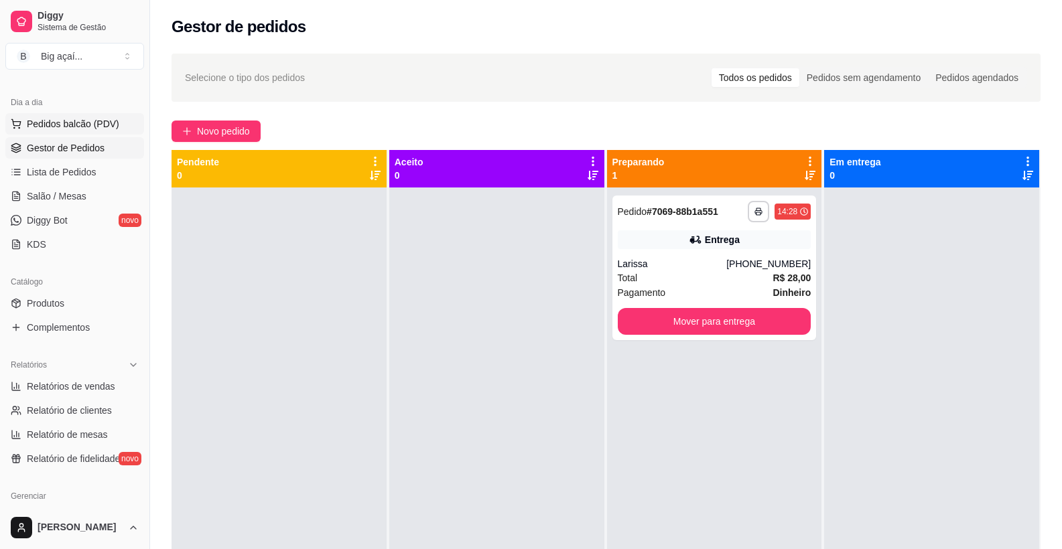
click at [95, 119] on span "Pedidos balcão (PDV)" at bounding box center [73, 123] width 92 height 13
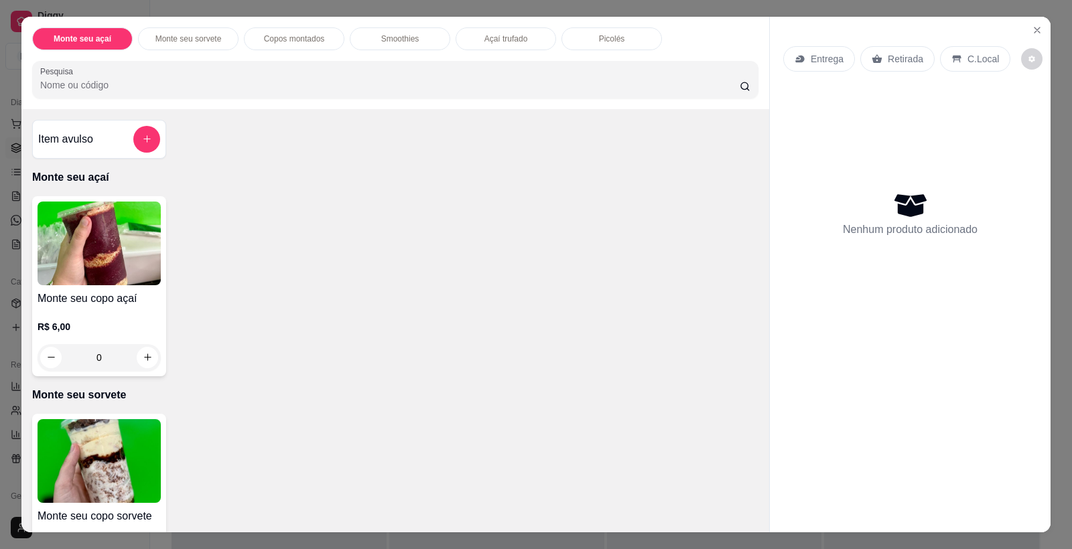
click at [122, 220] on img at bounding box center [99, 244] width 123 height 84
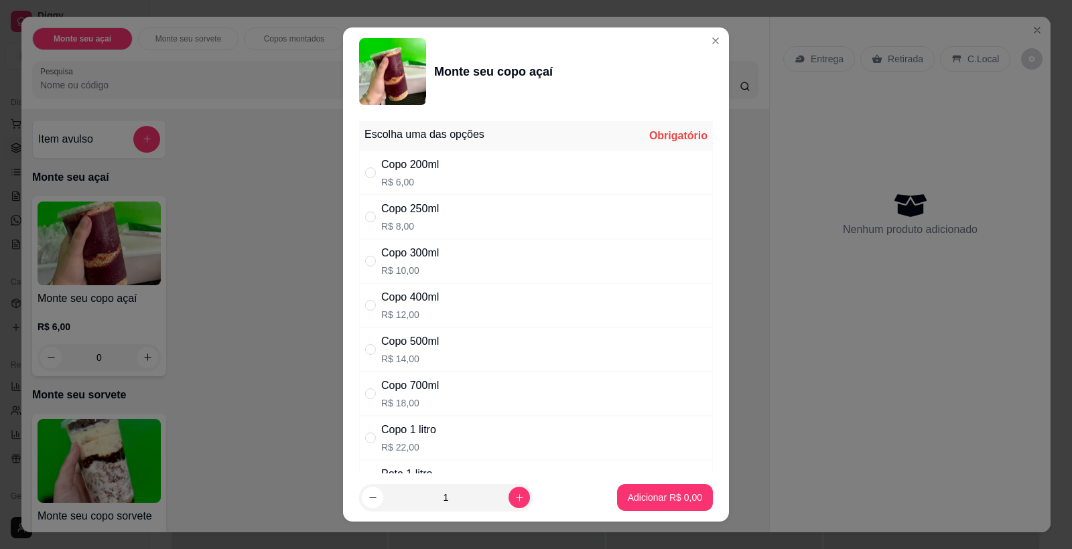
click at [442, 179] on div "Copo 200ml R$ 6,00" at bounding box center [536, 173] width 354 height 44
radio input "true"
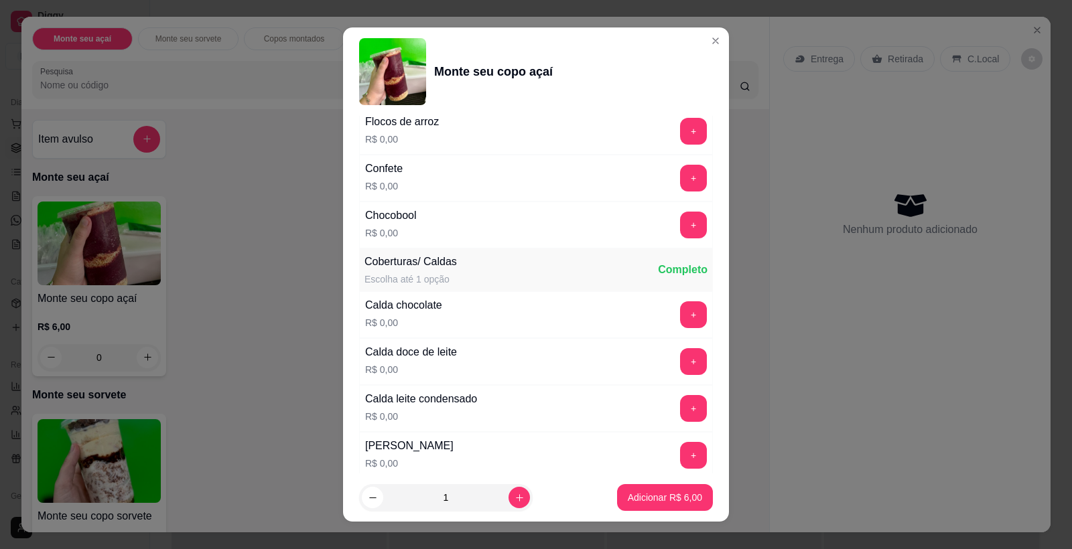
scroll to position [1077, 0]
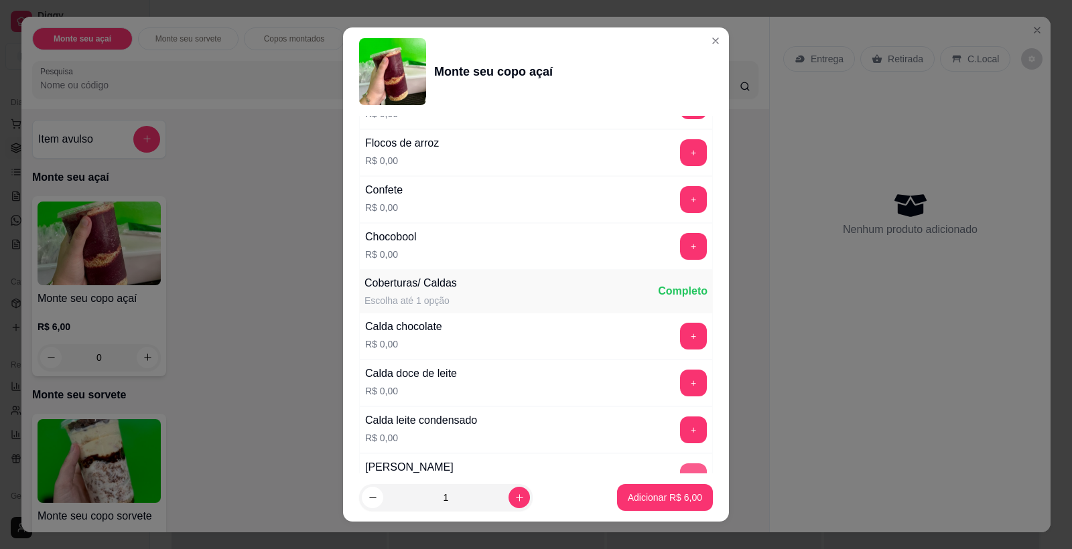
click at [680, 472] on button "+" at bounding box center [693, 477] width 27 height 27
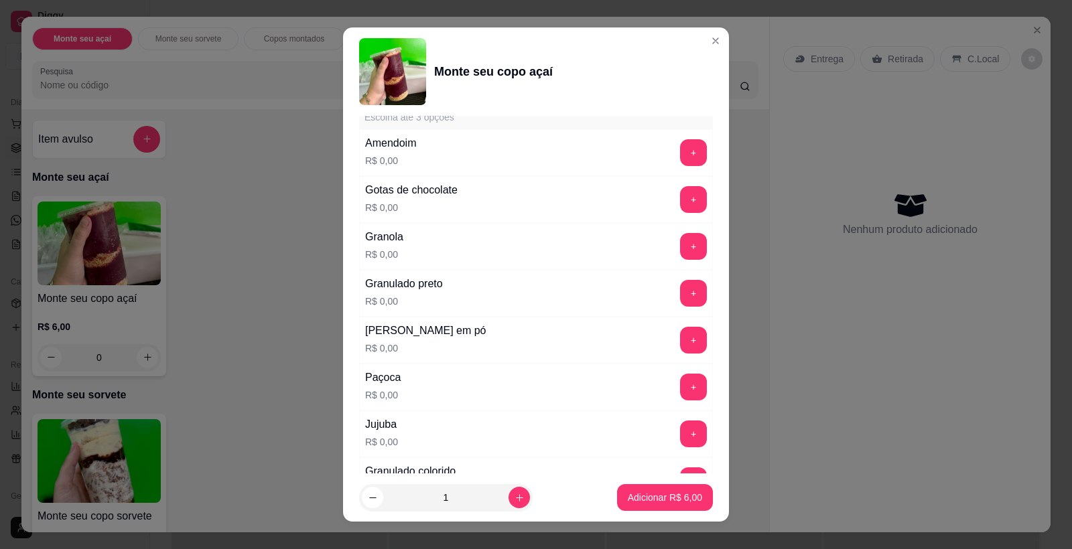
scroll to position [604, 0]
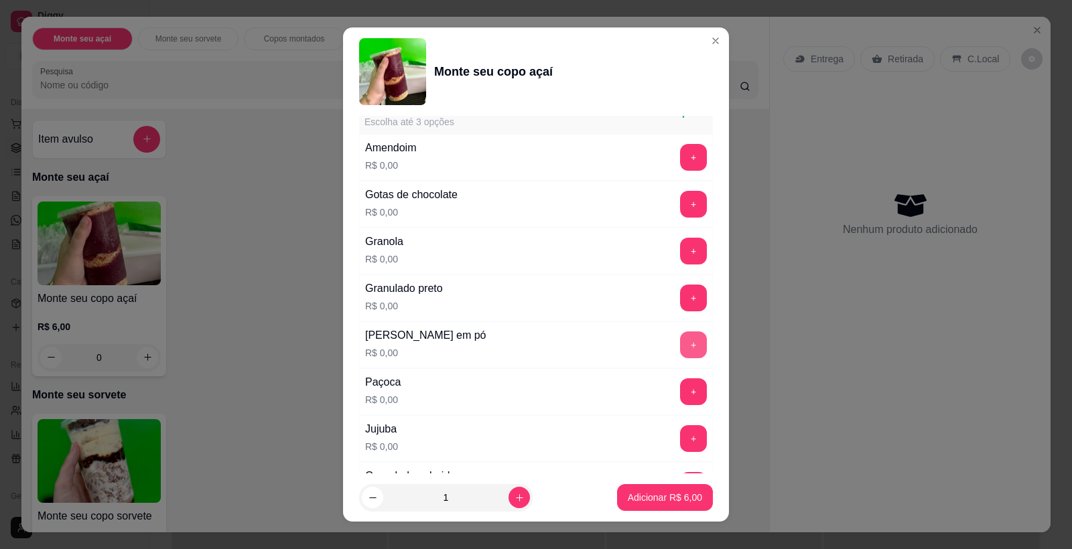
click at [680, 348] on button "+" at bounding box center [693, 345] width 27 height 27
click at [680, 200] on button "+" at bounding box center [693, 204] width 27 height 27
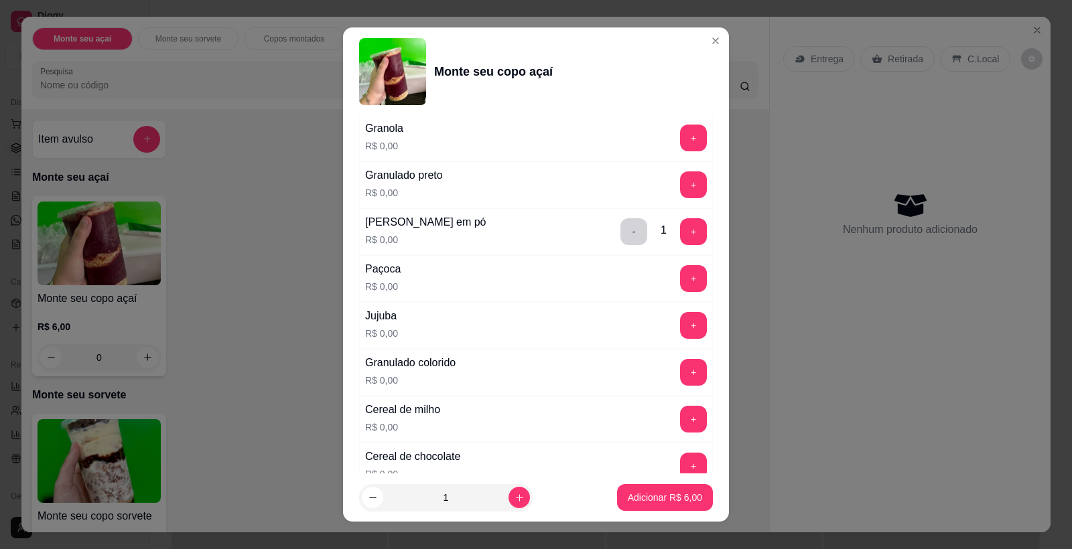
scroll to position [756, 0]
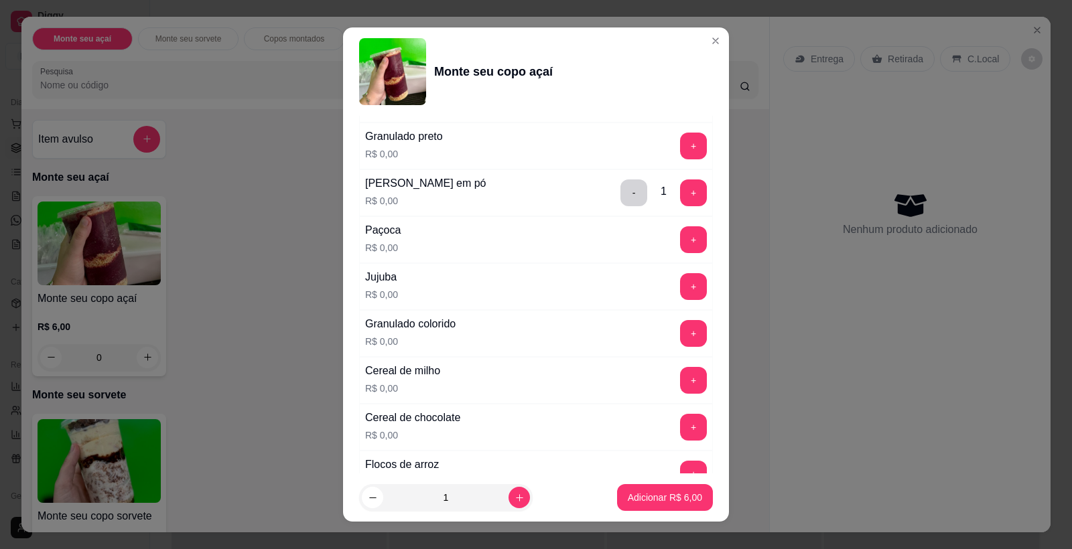
click at [680, 337] on button "+" at bounding box center [693, 333] width 27 height 27
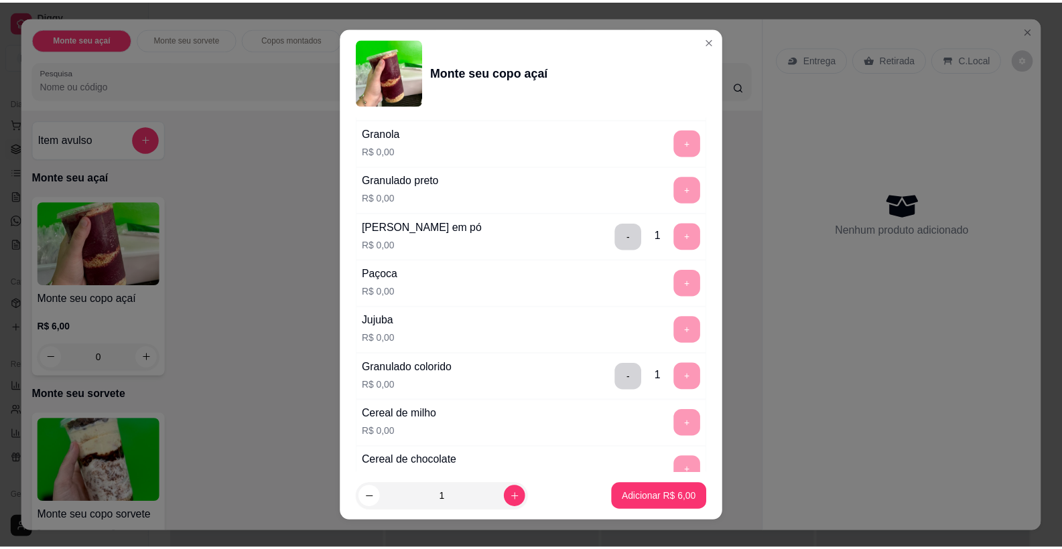
scroll to position [612, 0]
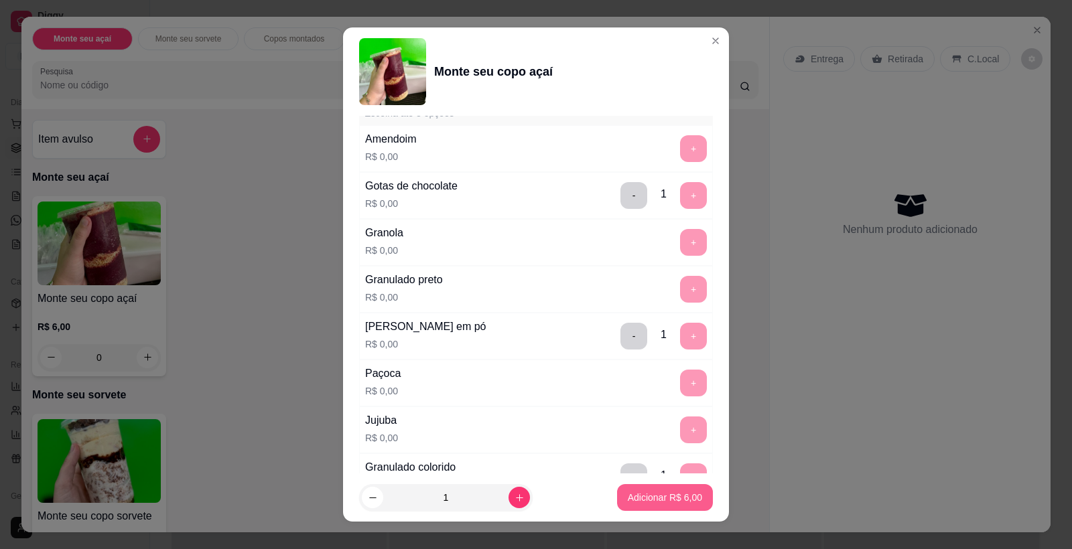
click at [647, 504] on p "Adicionar R$ 6,00" at bounding box center [665, 497] width 74 height 13
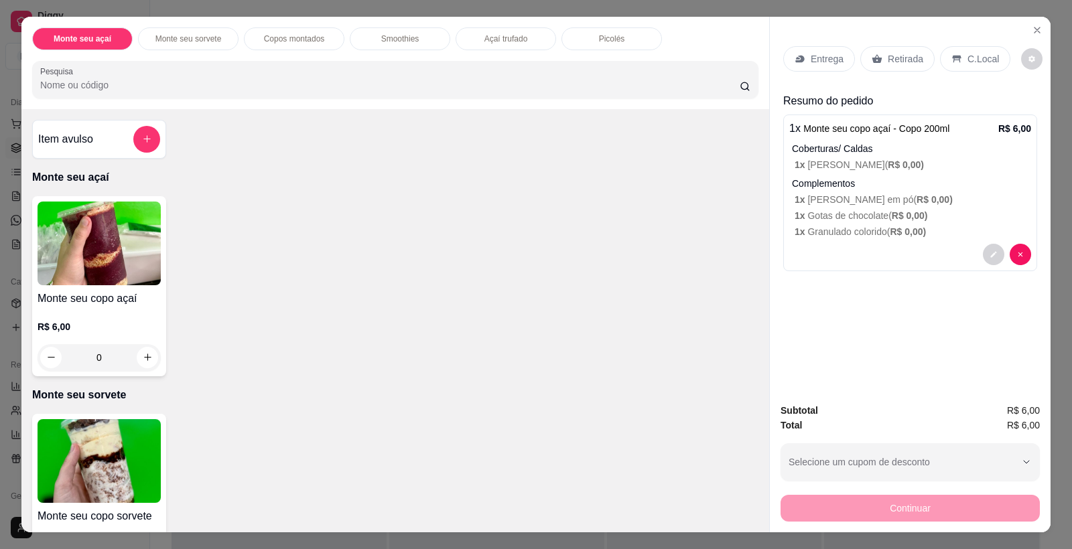
click at [911, 54] on p "Retirada" at bounding box center [906, 58] width 36 height 13
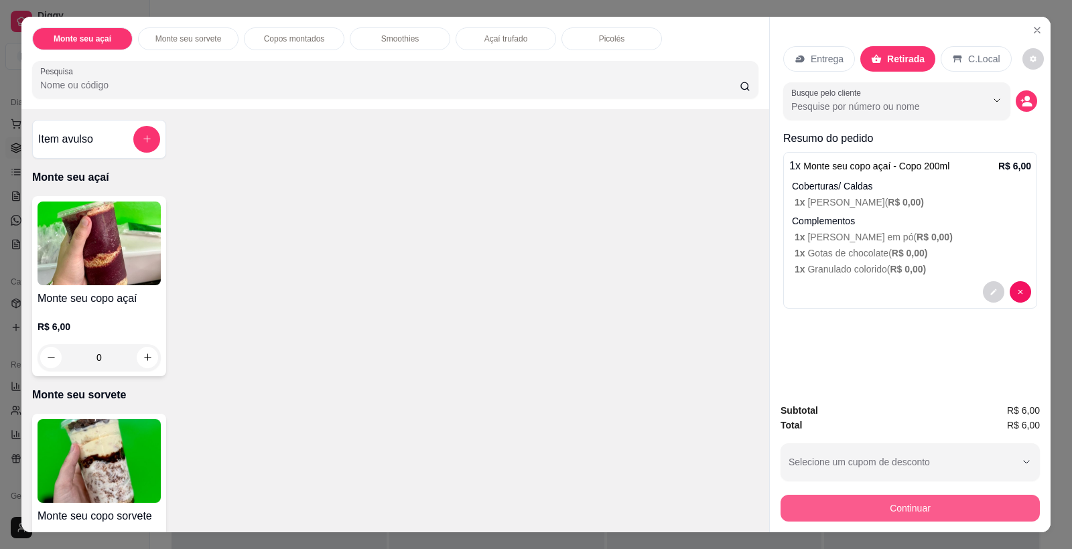
click at [920, 511] on button "Continuar" at bounding box center [909, 508] width 259 height 27
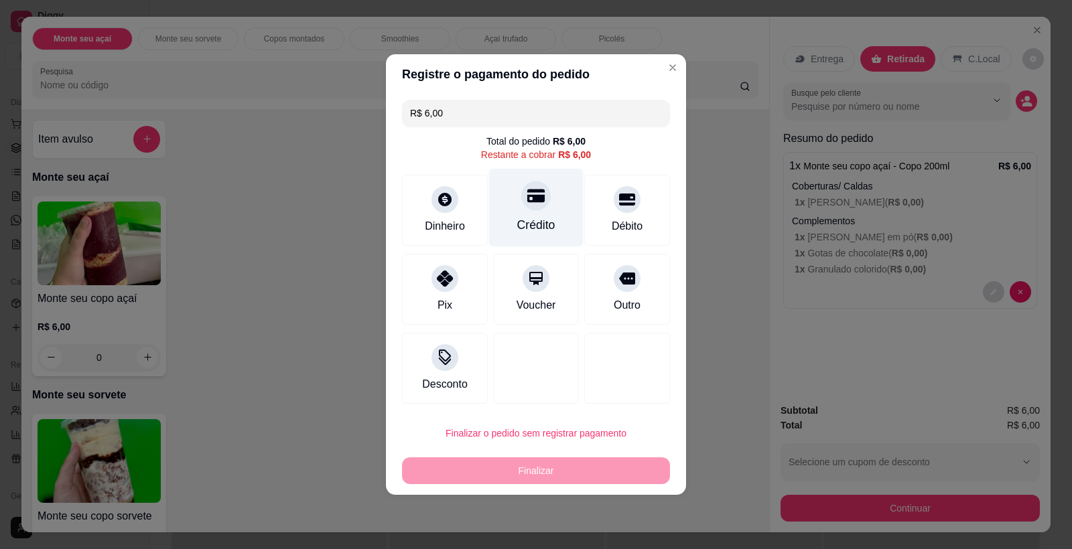
click at [550, 191] on div "Crédito" at bounding box center [536, 208] width 94 height 78
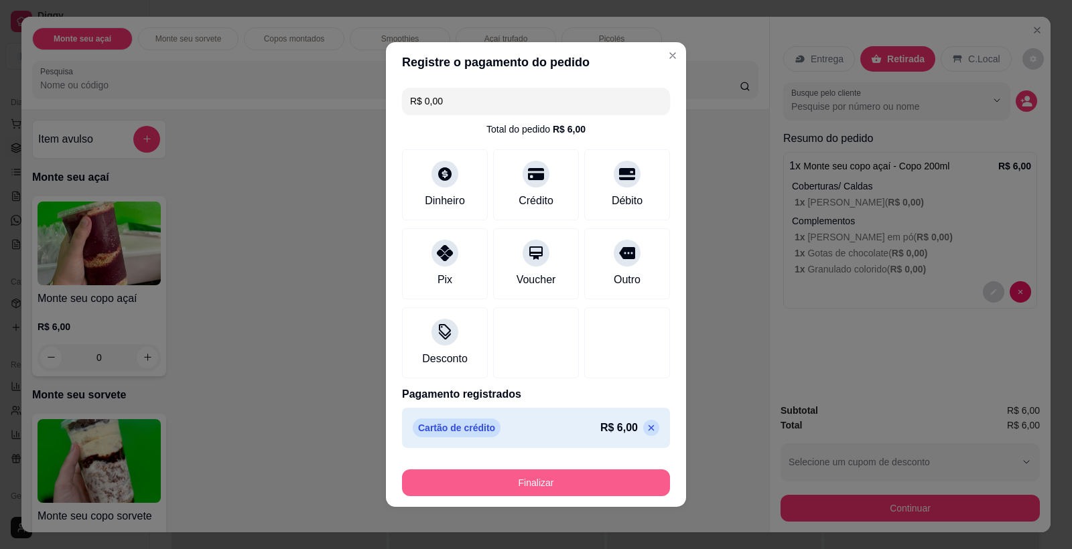
click at [535, 477] on button "Finalizar" at bounding box center [536, 483] width 268 height 27
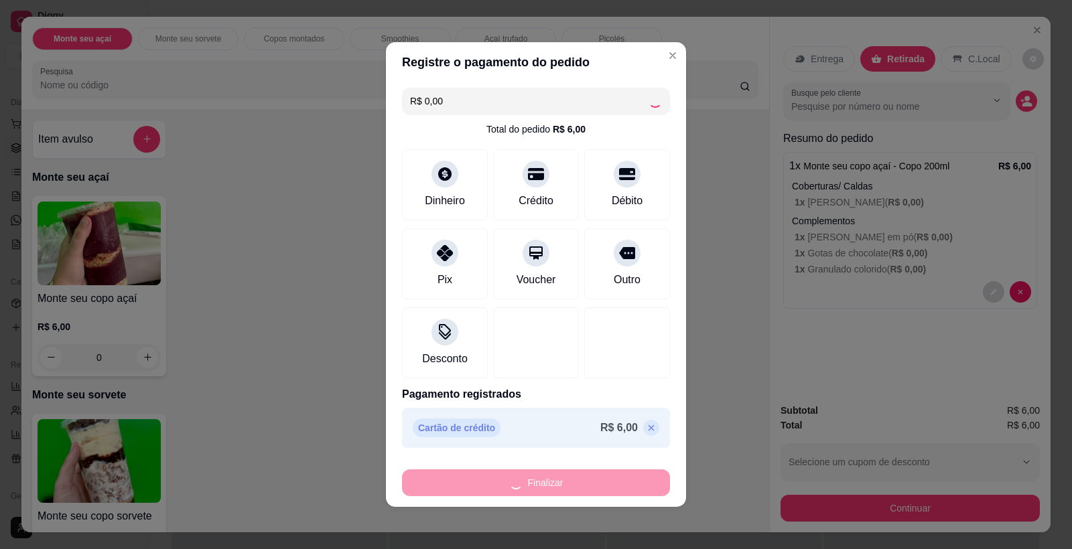
type input "-R$ 6,00"
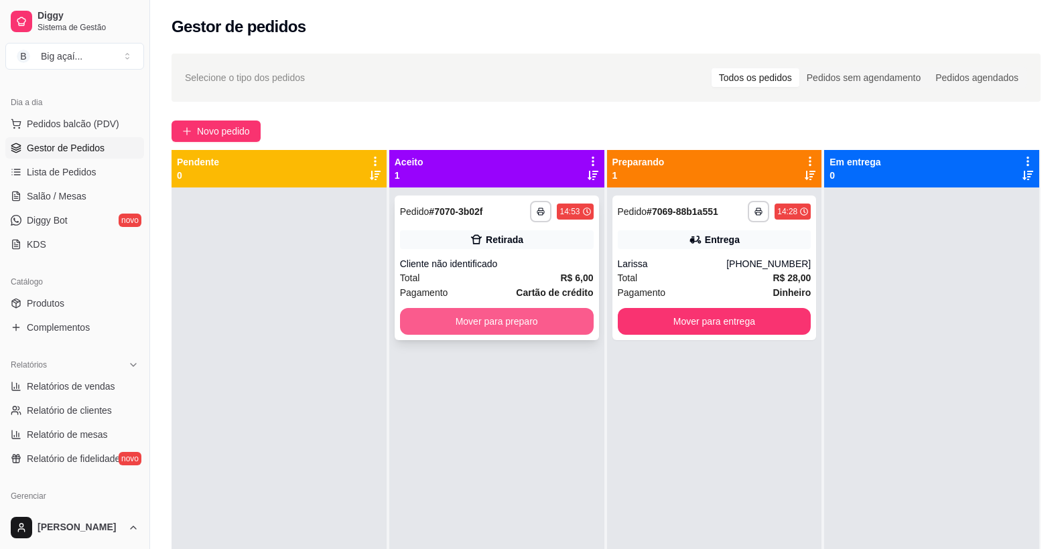
click at [538, 328] on button "Mover para preparo" at bounding box center [497, 321] width 194 height 27
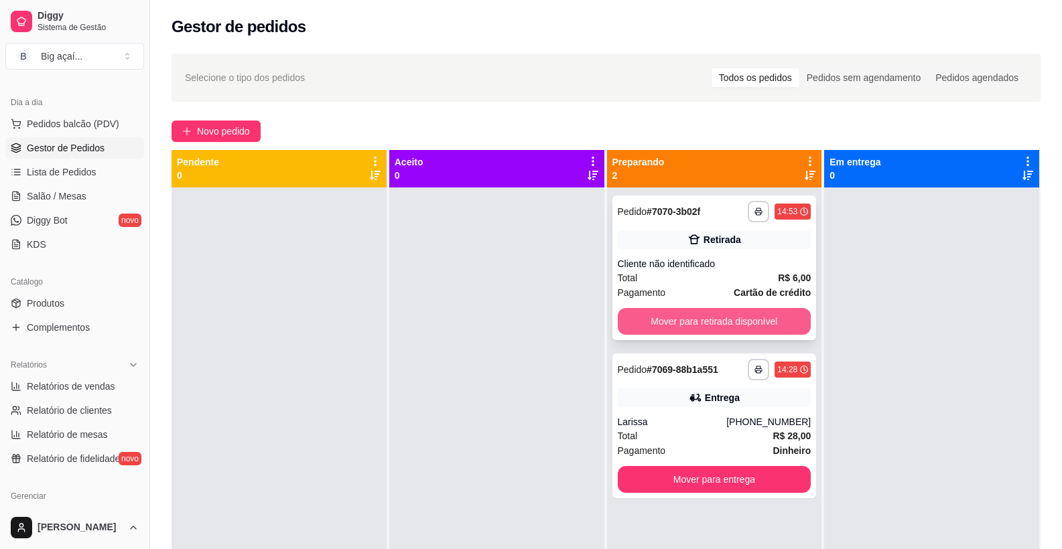
click at [760, 326] on button "Mover para retirada disponível" at bounding box center [715, 321] width 194 height 27
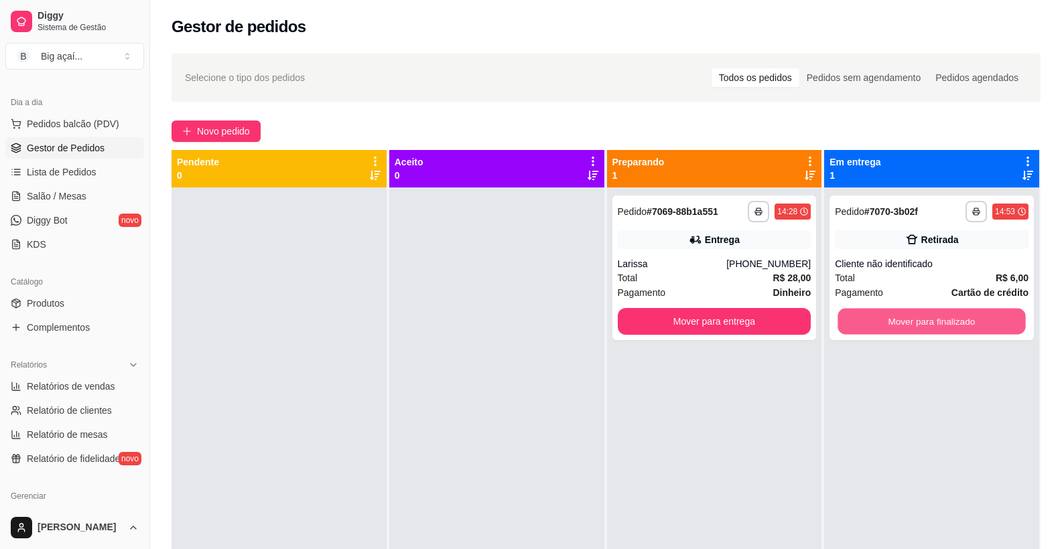
click at [955, 320] on button "Mover para finalizado" at bounding box center [932, 322] width 188 height 26
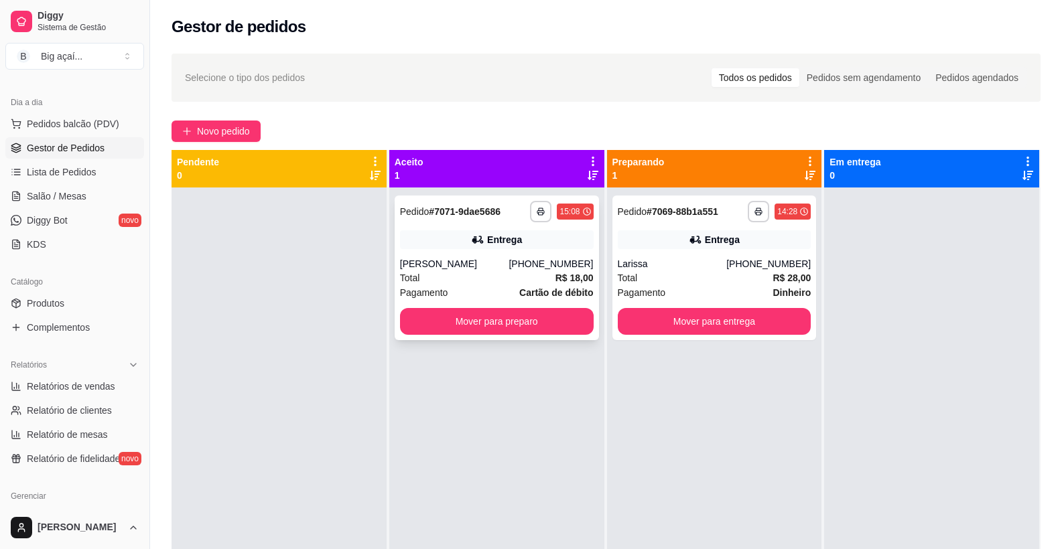
click at [517, 337] on div "**********" at bounding box center [497, 268] width 204 height 145
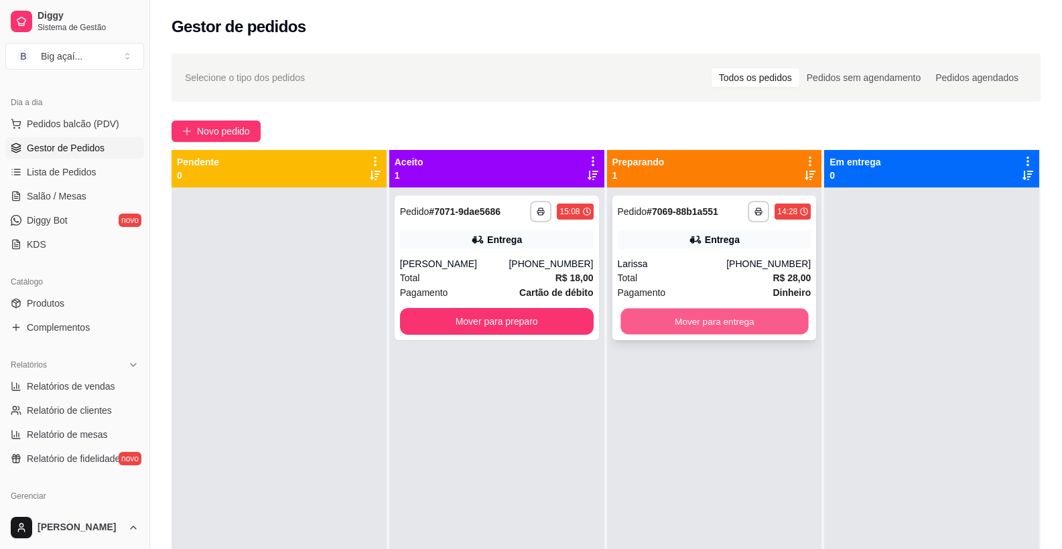
click at [705, 318] on button "Mover para entrega" at bounding box center [714, 322] width 188 height 26
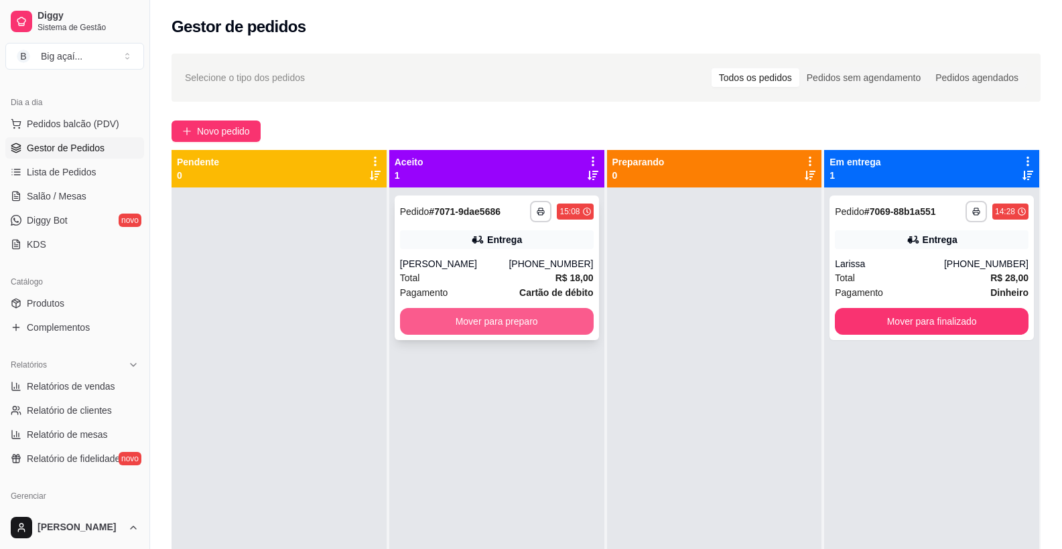
click at [523, 320] on button "Mover para preparo" at bounding box center [497, 321] width 194 height 27
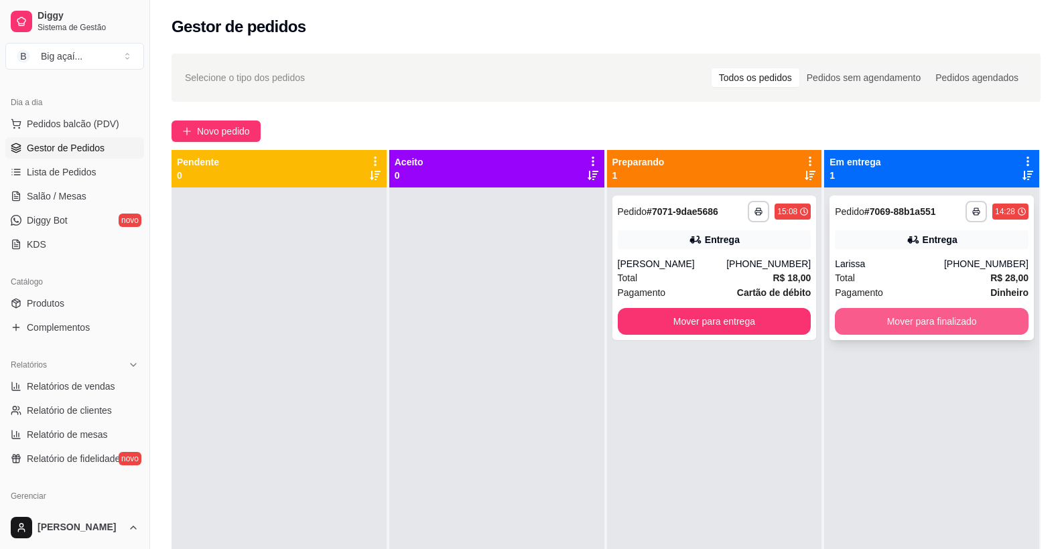
click at [937, 322] on button "Mover para finalizado" at bounding box center [932, 321] width 194 height 27
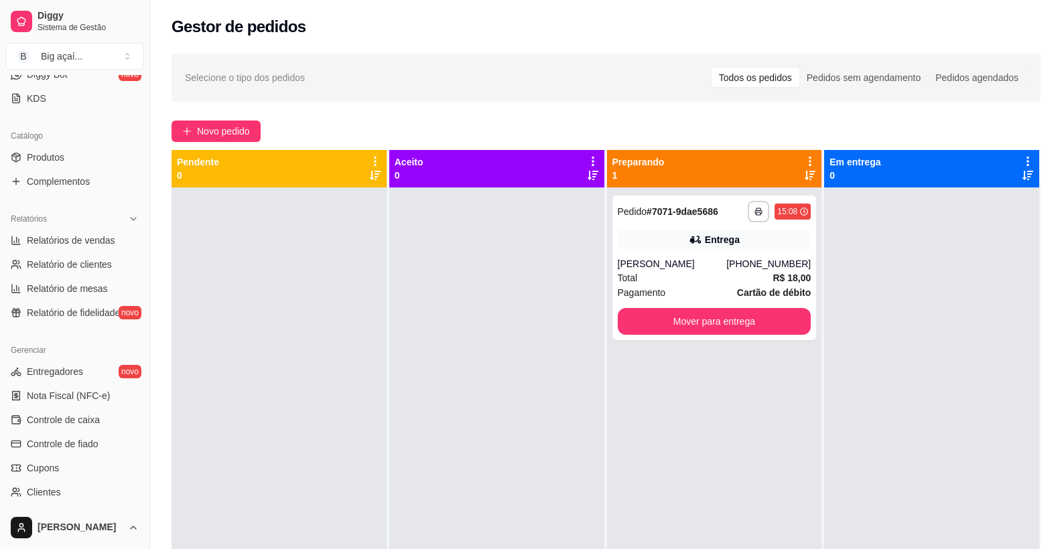
scroll to position [293, 0]
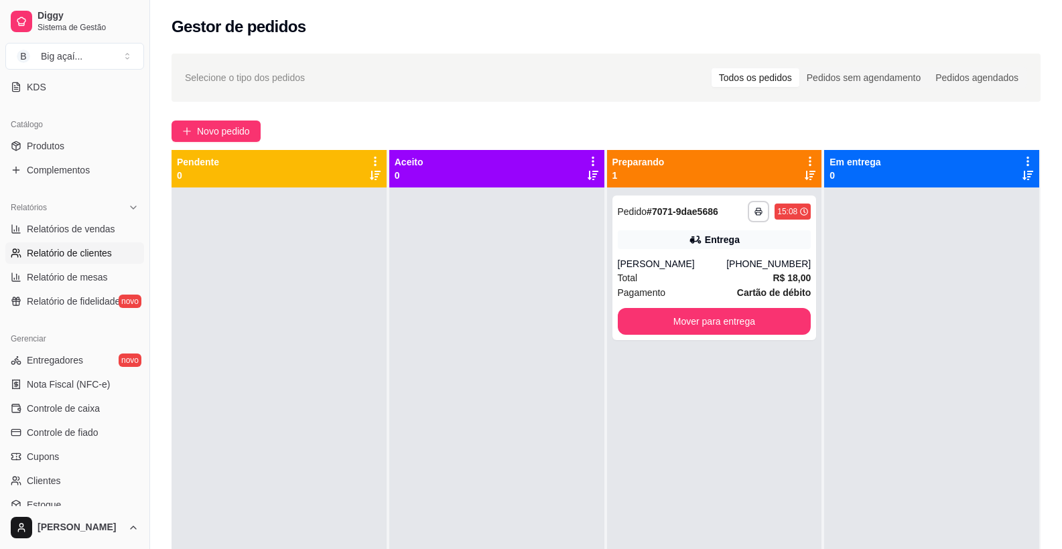
click at [70, 245] on link "Relatório de clientes" at bounding box center [74, 253] width 139 height 21
select select "30"
select select "HIGHEST_TOTAL_SPENT_WITH_ORDERS"
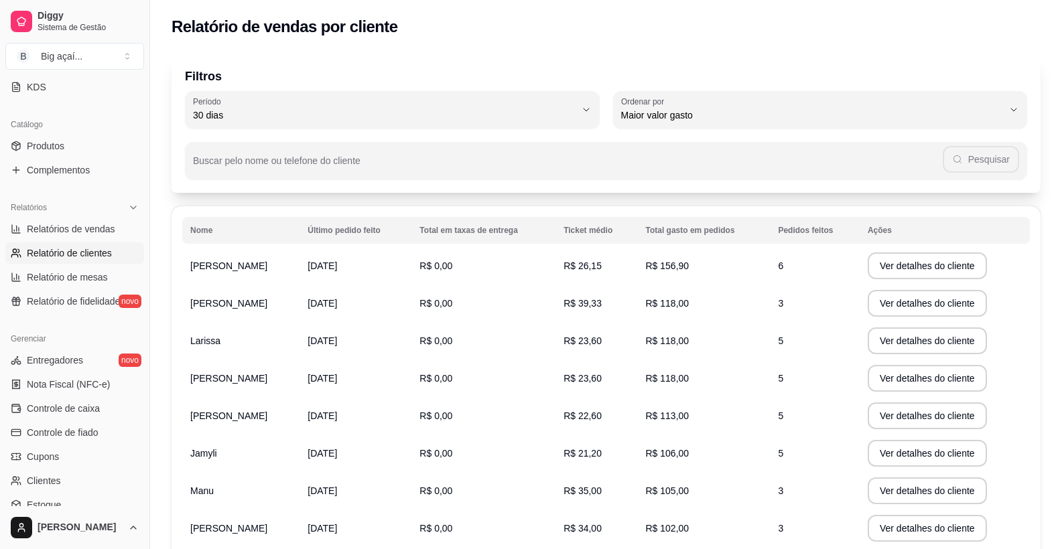
scroll to position [173, 0]
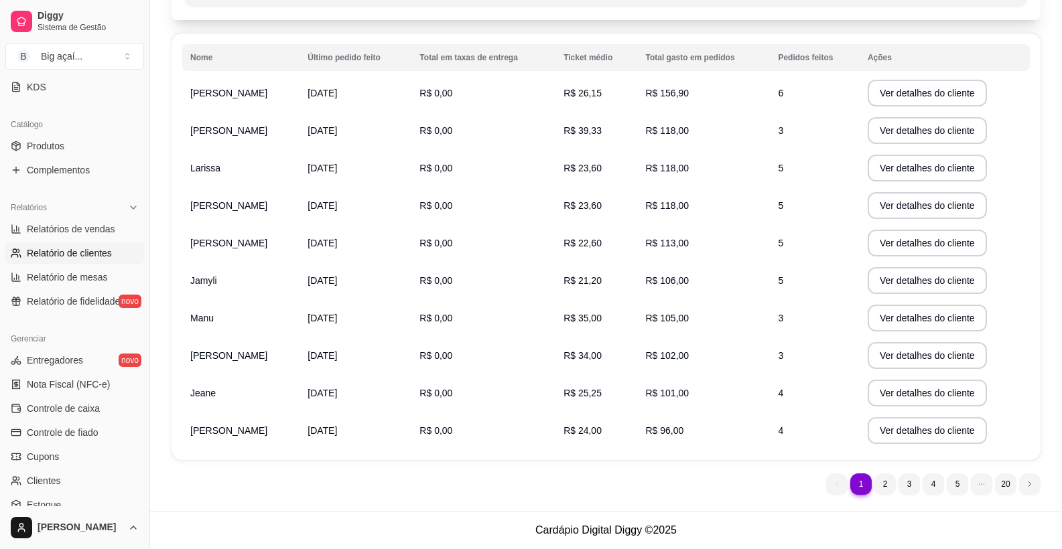
click at [1037, 232] on div "Nome Último pedido feito Total em taxas de entrega Ticket médio Total gasto em …" at bounding box center [605, 246] width 869 height 427
click at [67, 275] on span "Relatório de mesas" at bounding box center [67, 277] width 81 height 13
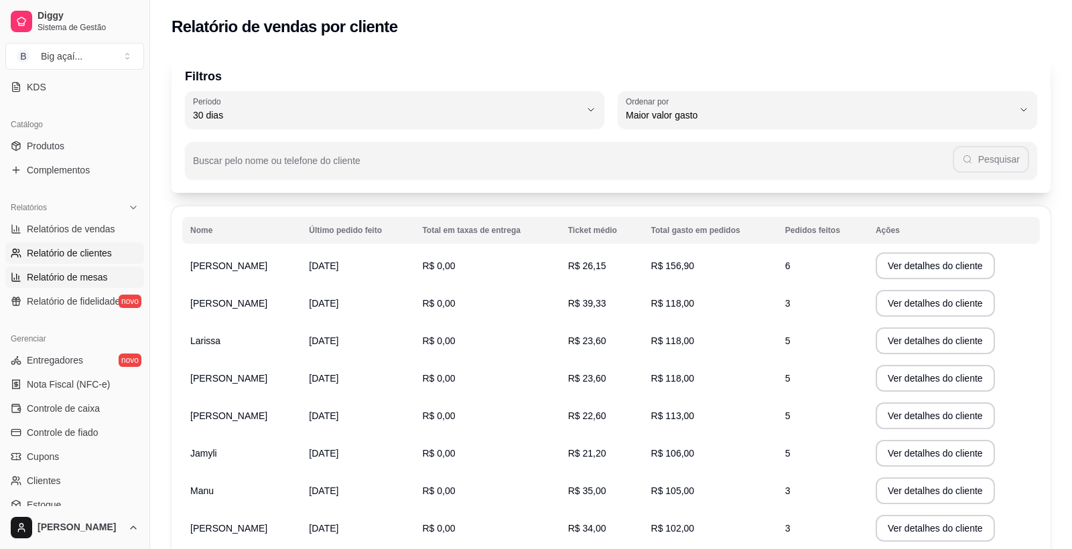
select select "TOTAL_OF_ORDERS"
select select "7"
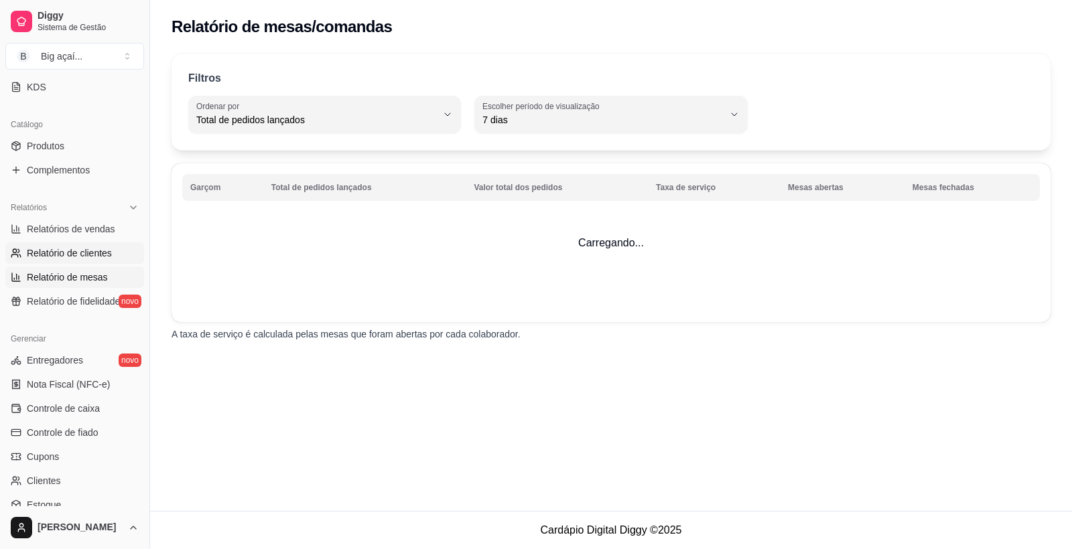
click at [78, 254] on span "Relatório de clientes" at bounding box center [69, 253] width 85 height 13
select select "30"
select select "HIGHEST_TOTAL_SPENT_WITH_ORDERS"
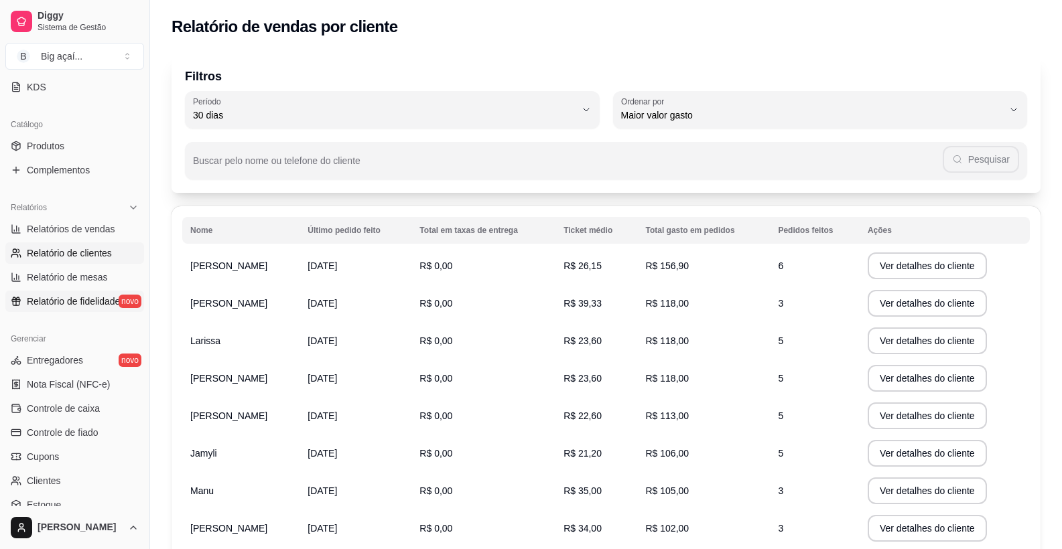
click at [72, 304] on span "Relatório de fidelidade" at bounding box center [73, 301] width 93 height 13
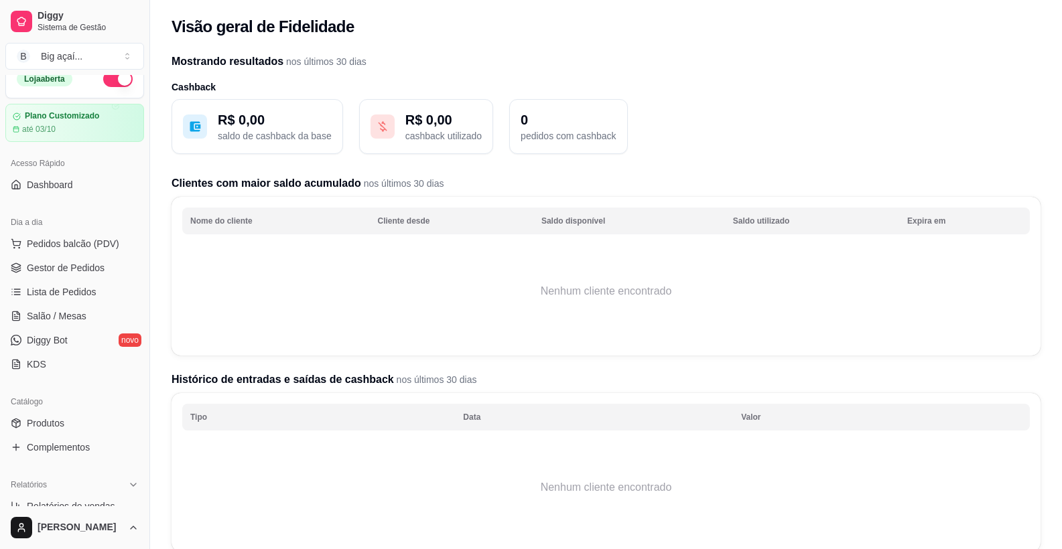
scroll to position [9, 0]
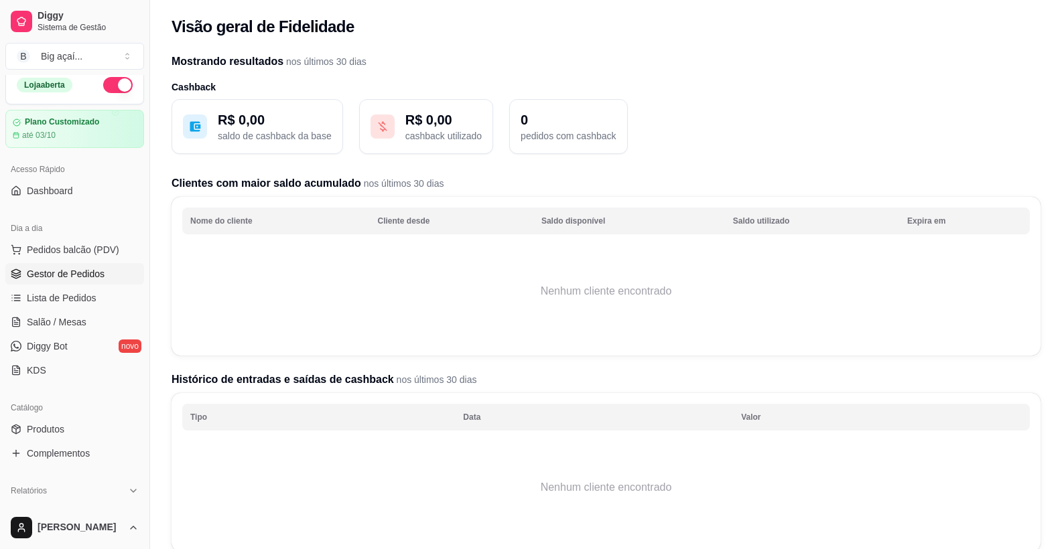
click at [65, 275] on span "Gestor de Pedidos" at bounding box center [66, 273] width 78 height 13
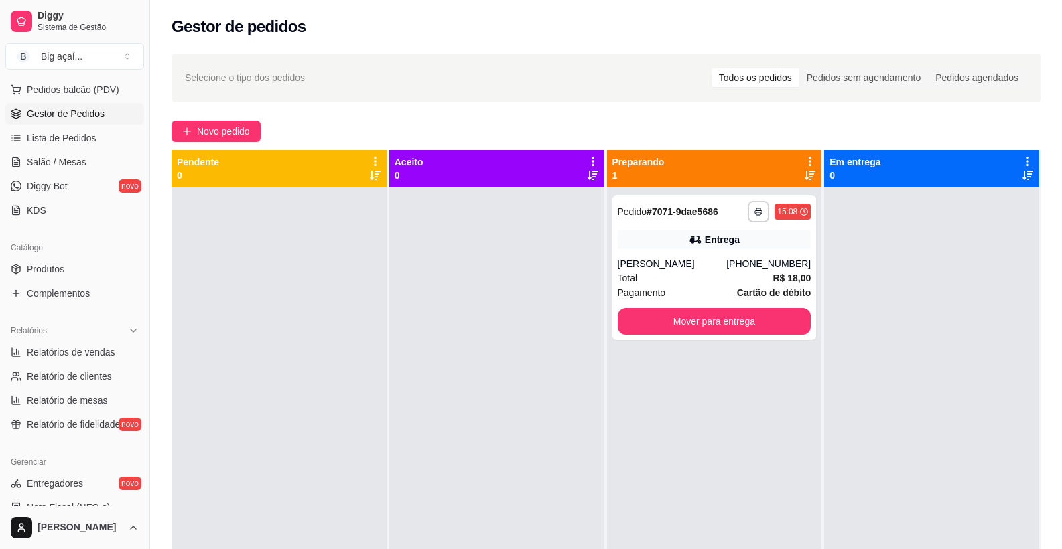
scroll to position [175, 0]
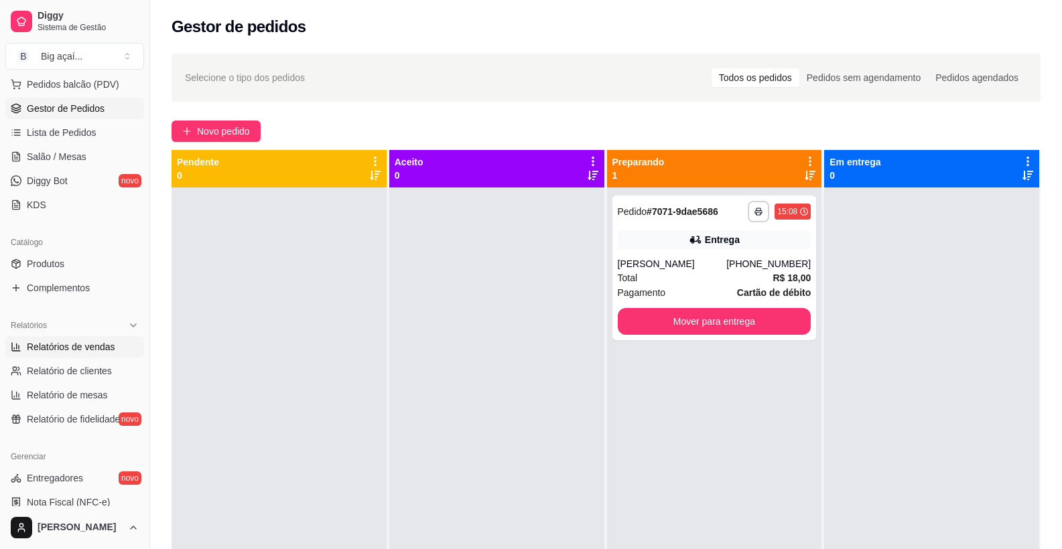
click at [72, 347] on span "Relatórios de vendas" at bounding box center [71, 346] width 88 height 13
select select "ALL"
select select "0"
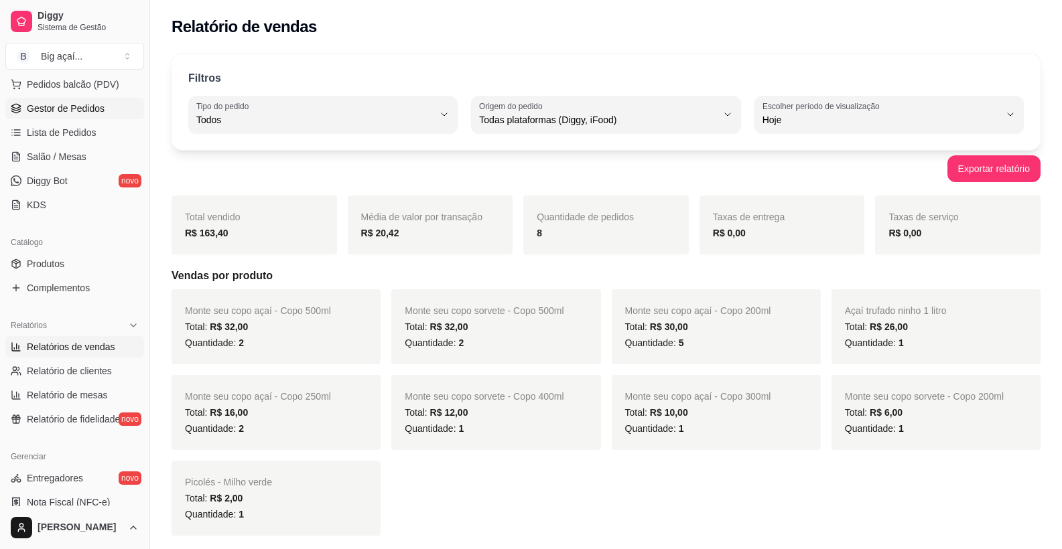
click at [77, 115] on span "Gestor de Pedidos" at bounding box center [66, 108] width 78 height 13
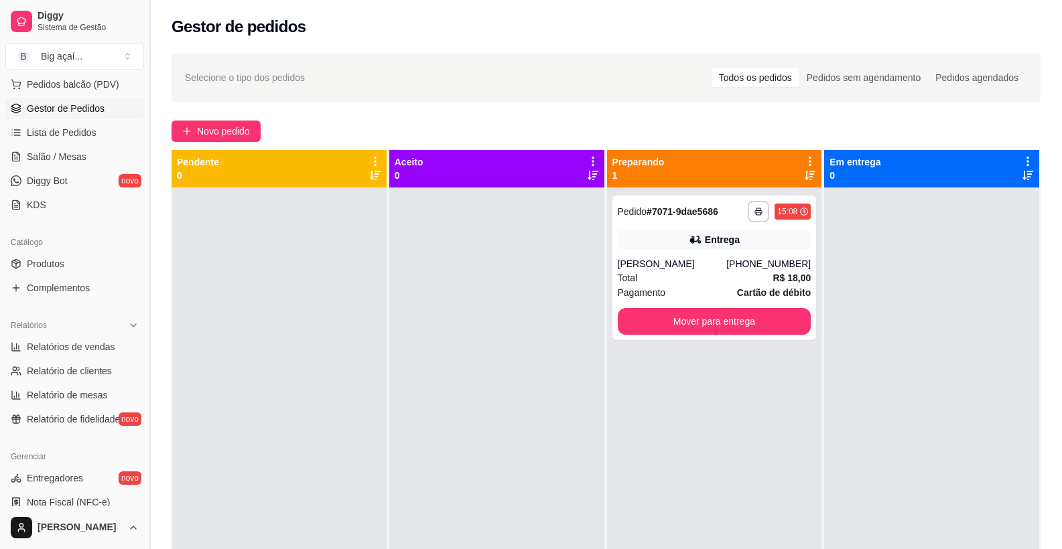
drag, startPoint x: 146, startPoint y: 225, endPoint x: 154, endPoint y: 158, distance: 67.5
click at [154, 158] on button "Toggle Sidebar" at bounding box center [149, 274] width 11 height 549
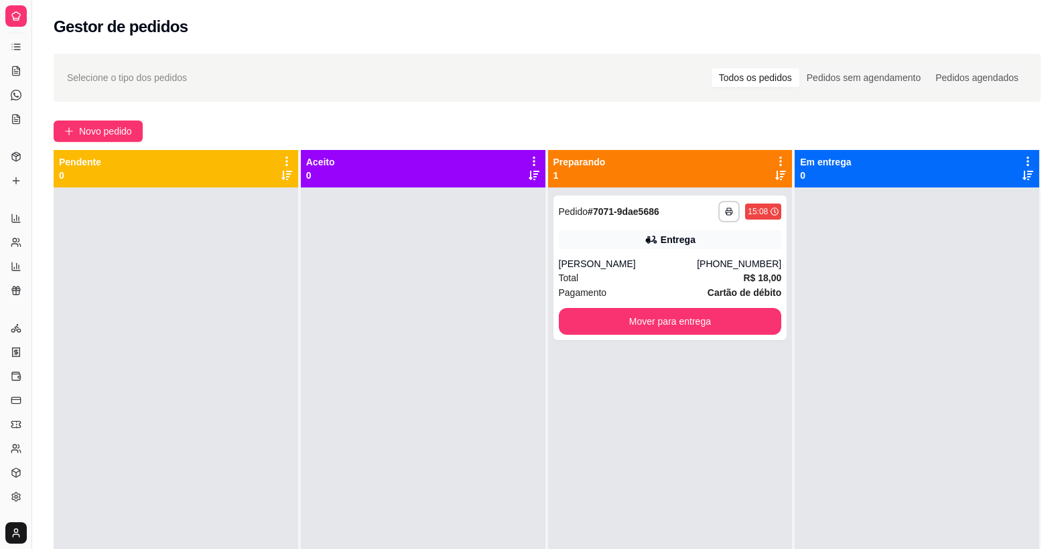
scroll to position [66, 0]
click at [20, 46] on icon at bounding box center [16, 44] width 11 height 11
click at [11, 70] on icon at bounding box center [16, 68] width 11 height 11
